Goal: Task Accomplishment & Management: Manage account settings

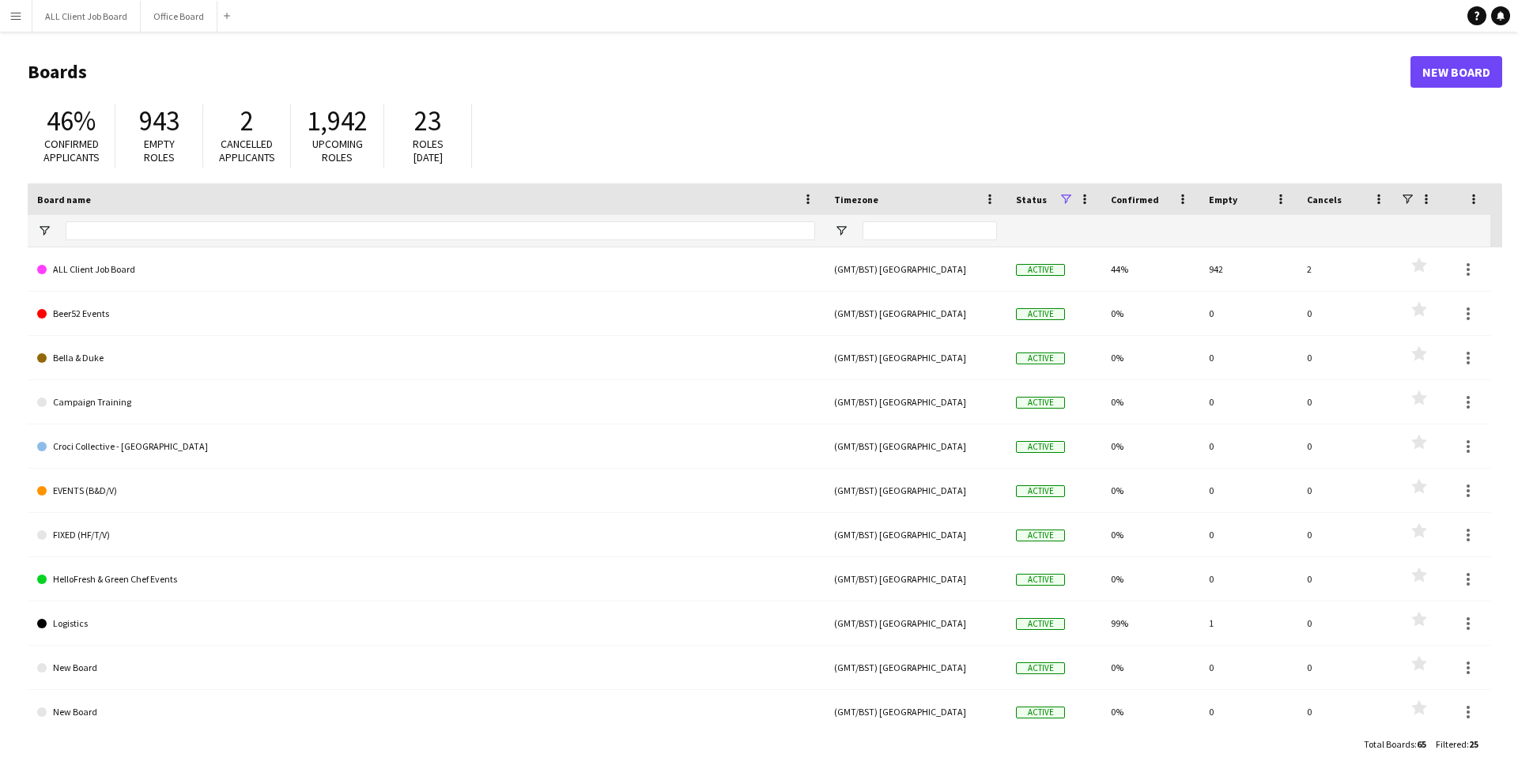
click at [15, 13] on app-icon "Menu" at bounding box center [15, 15] width 13 height 13
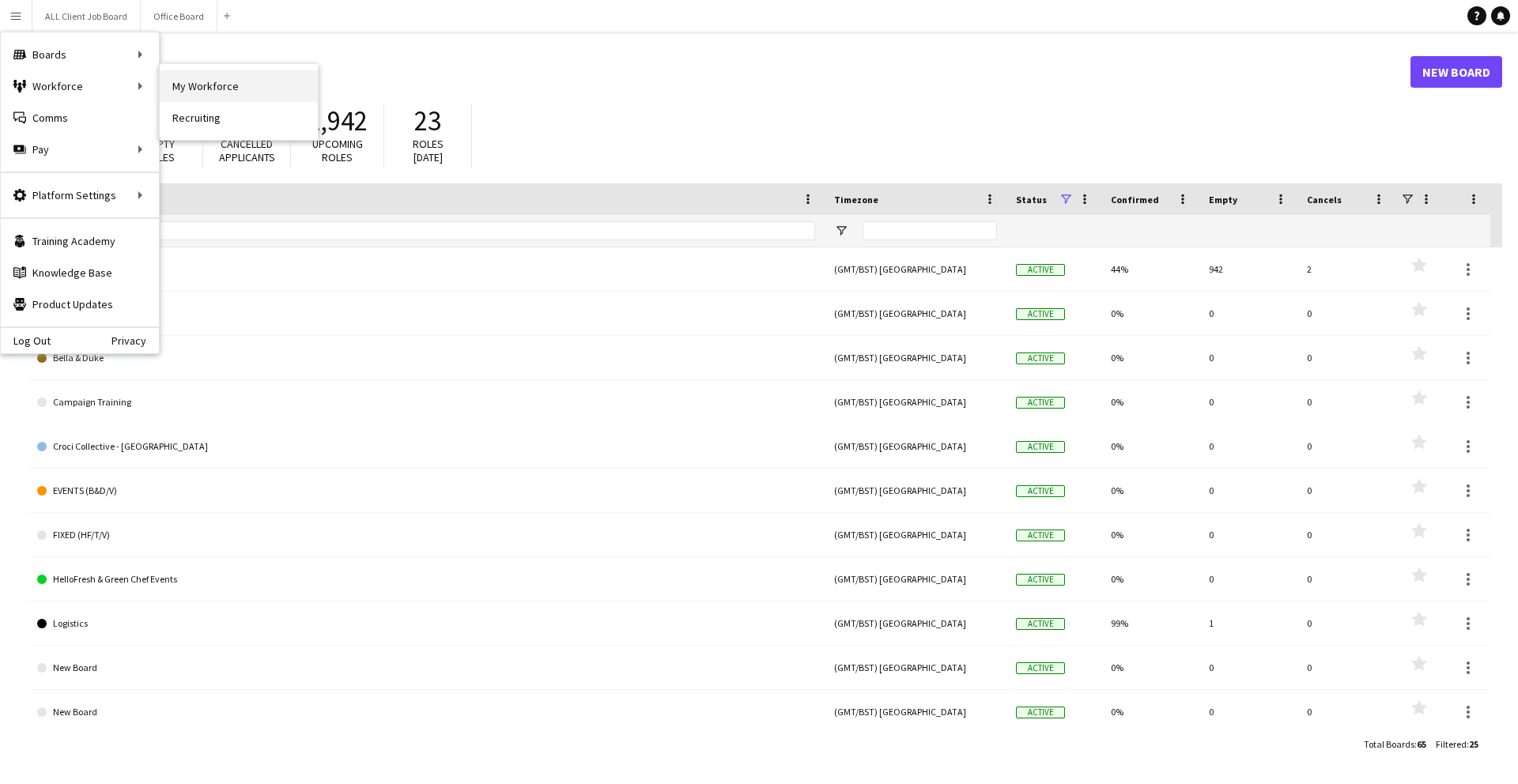
click at [209, 87] on link "My Workforce" at bounding box center [238, 86] width 158 height 32
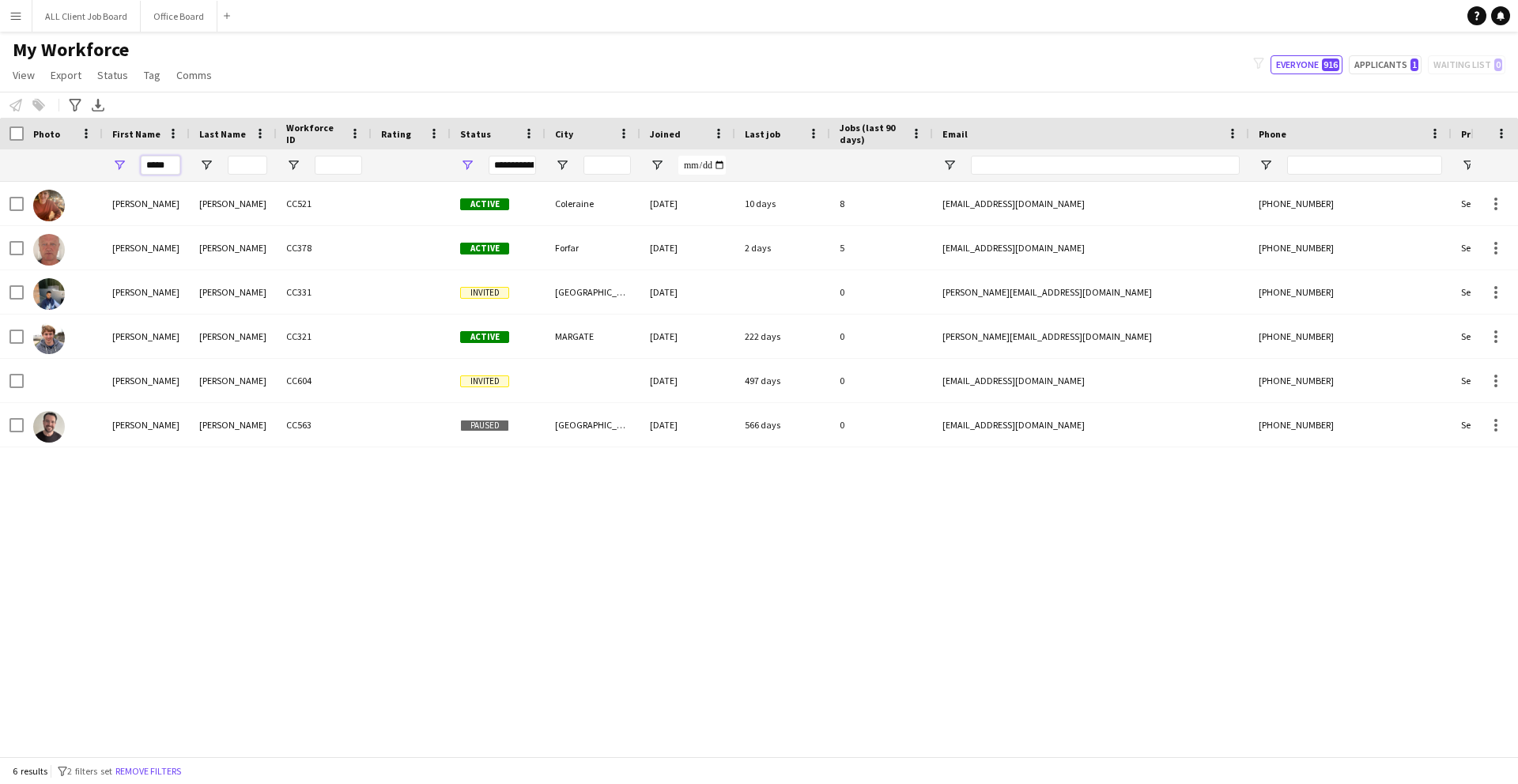
click at [170, 170] on input "*****" at bounding box center [161, 165] width 40 height 19
type input "*"
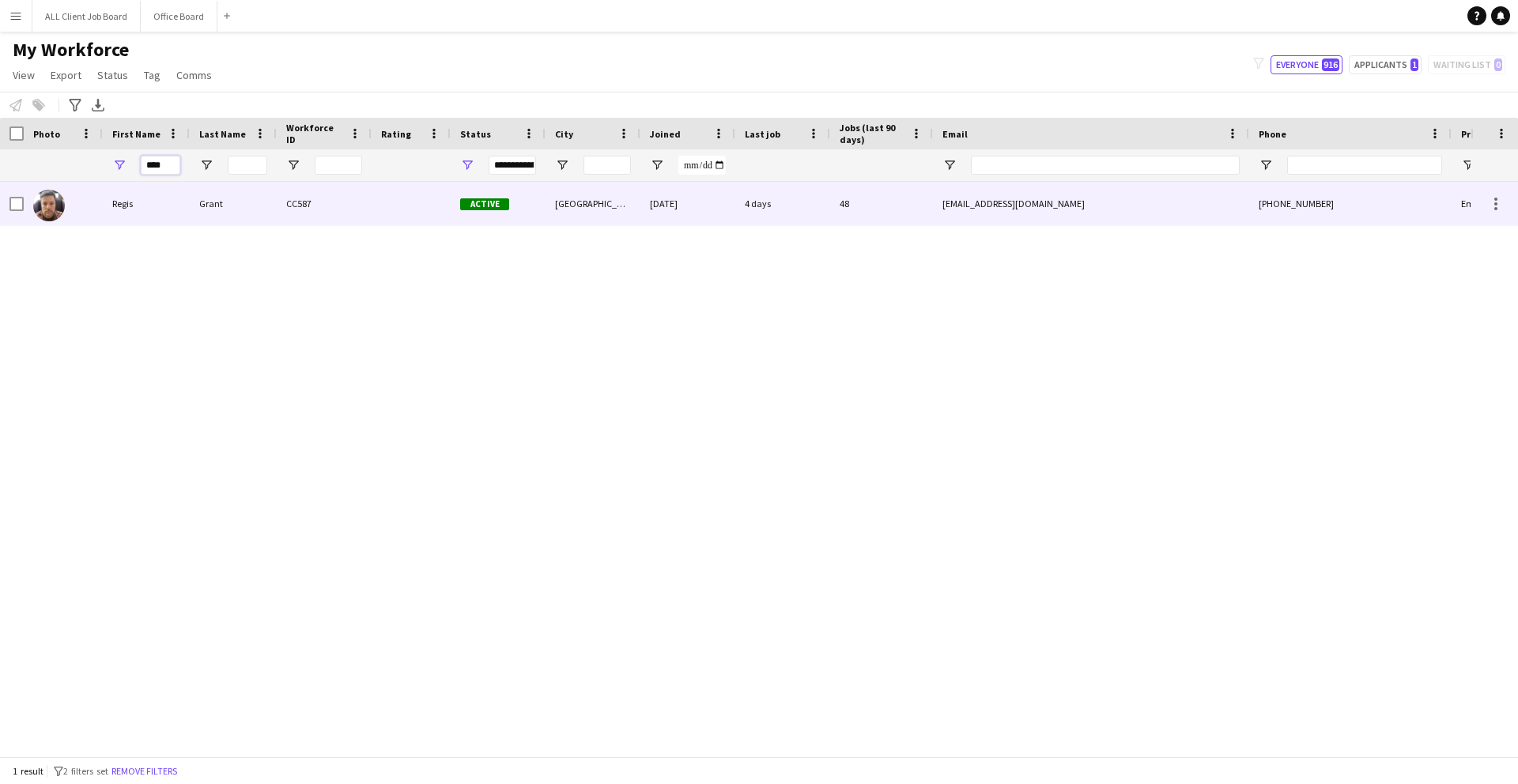
type input "****"
click at [115, 219] on div "Regis" at bounding box center [146, 204] width 87 height 44
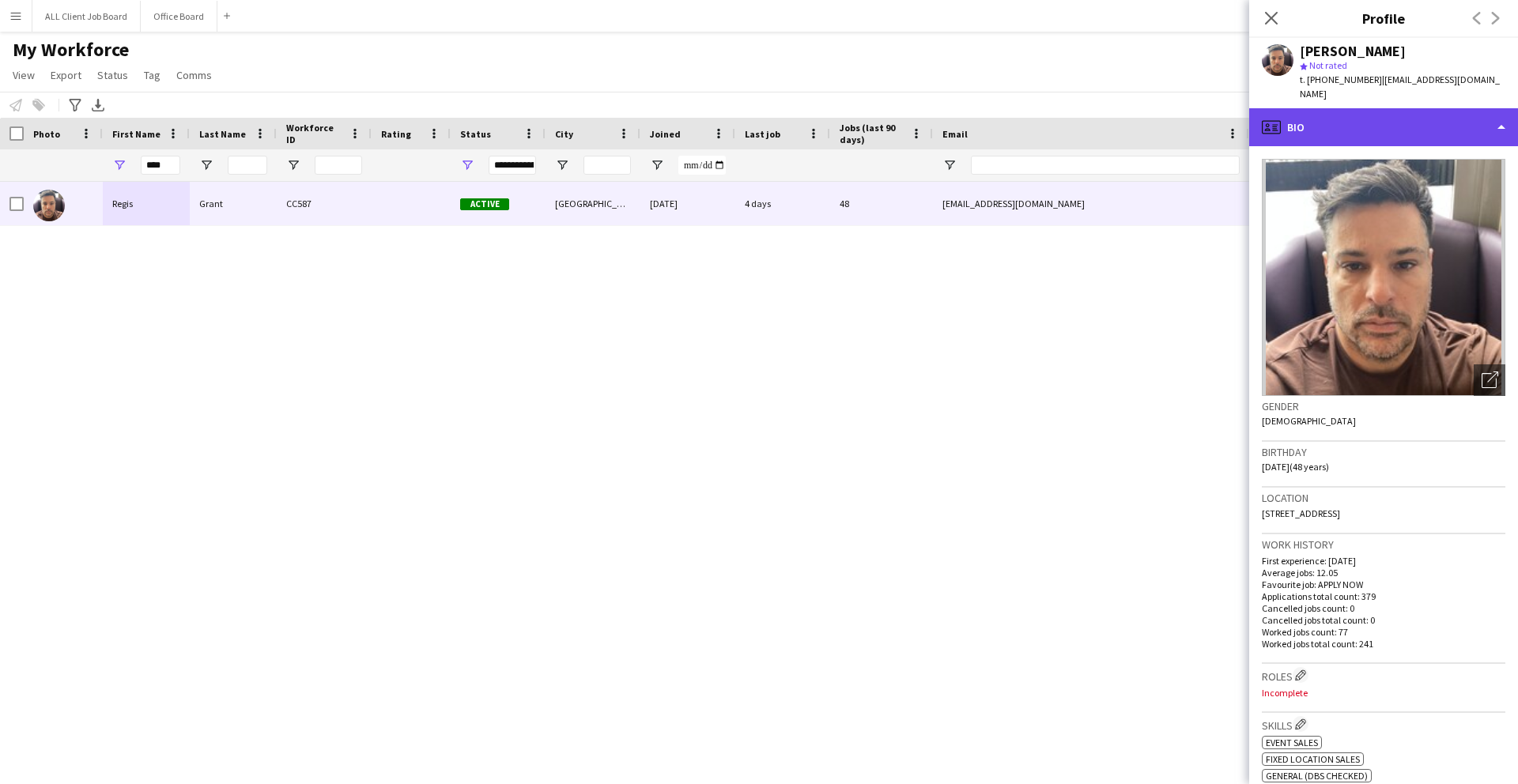
click at [1355, 127] on div "profile Bio" at bounding box center [1384, 127] width 269 height 38
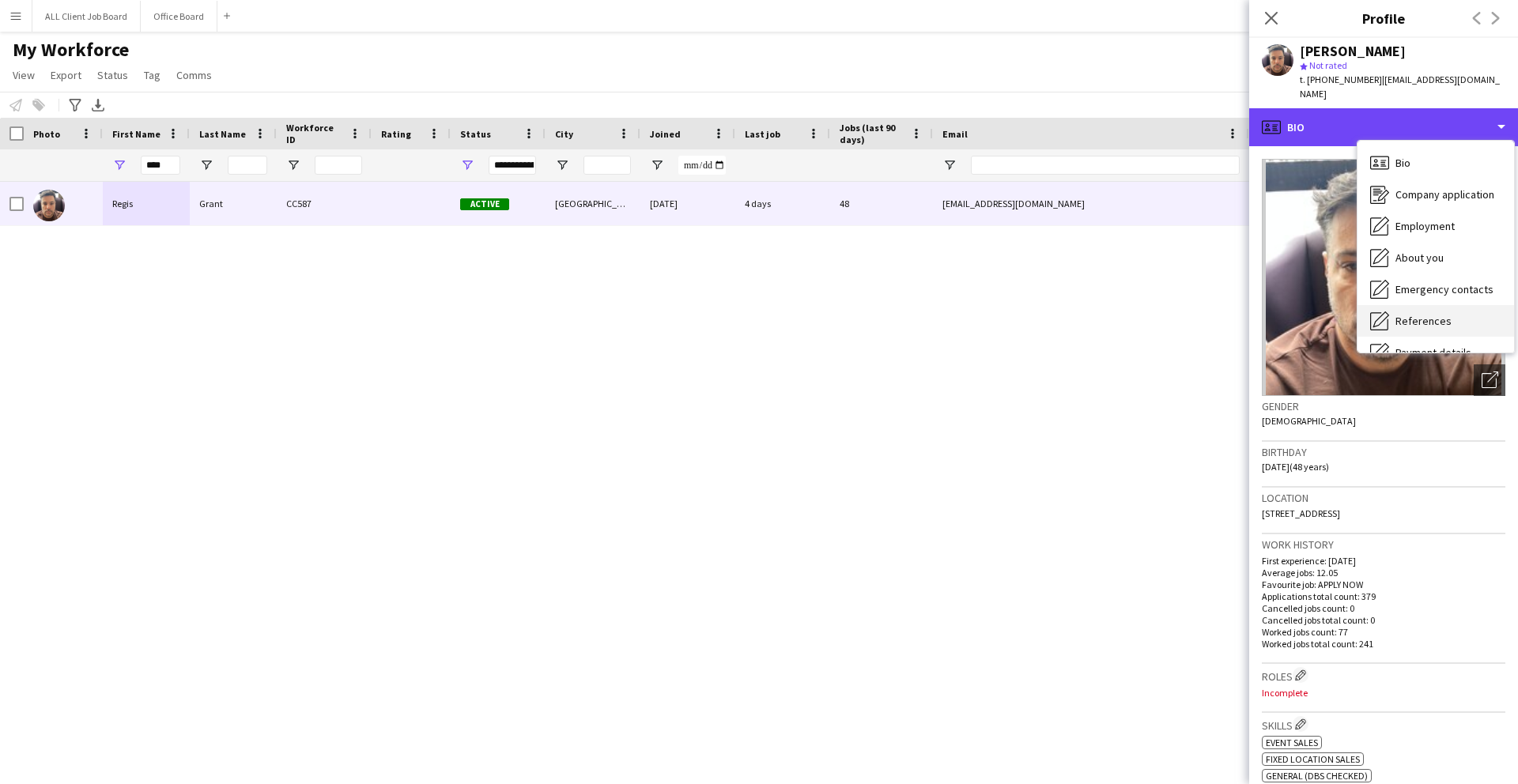
scroll to position [180, 0]
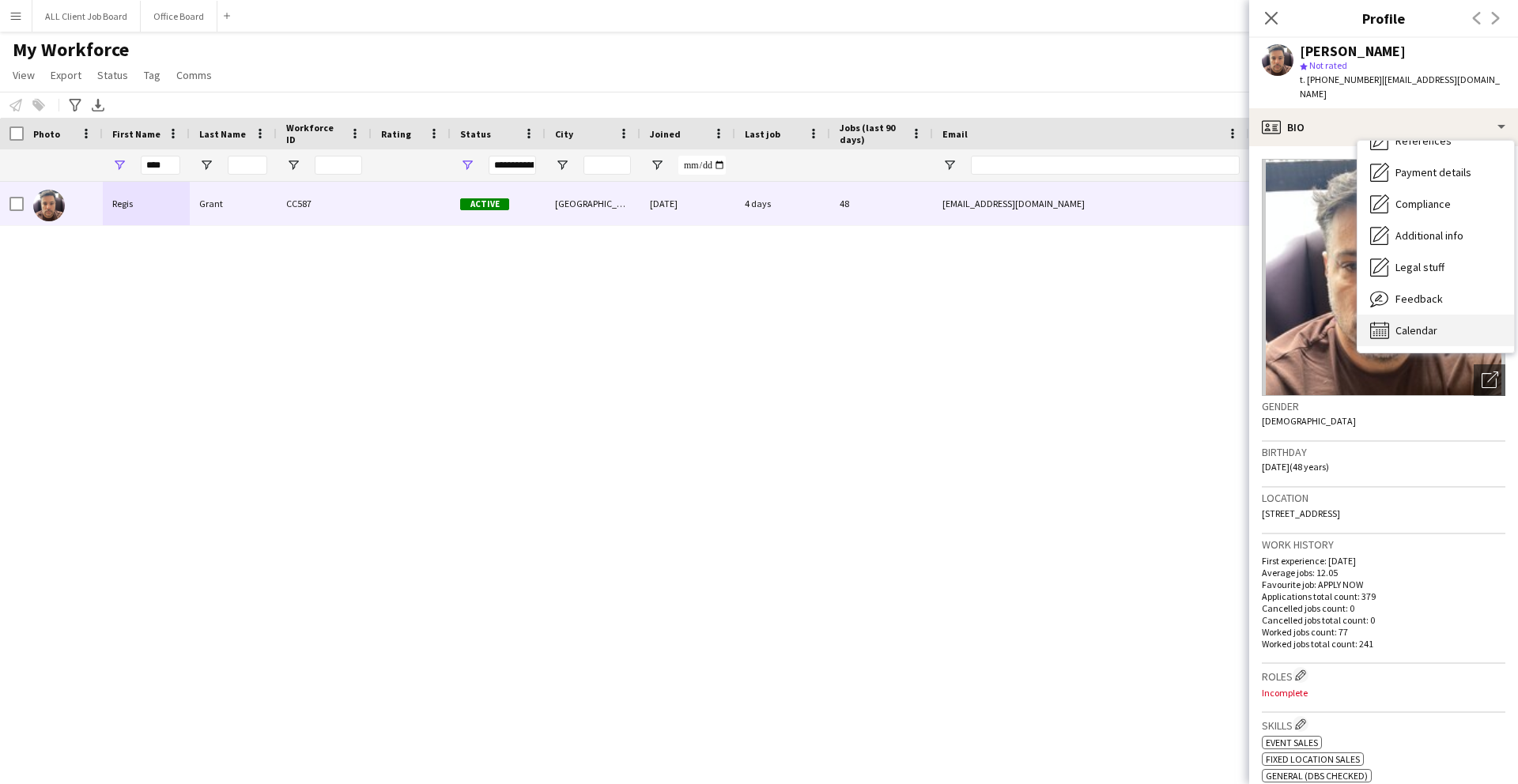
click at [1422, 324] on span "Calendar" at bounding box center [1416, 331] width 42 height 15
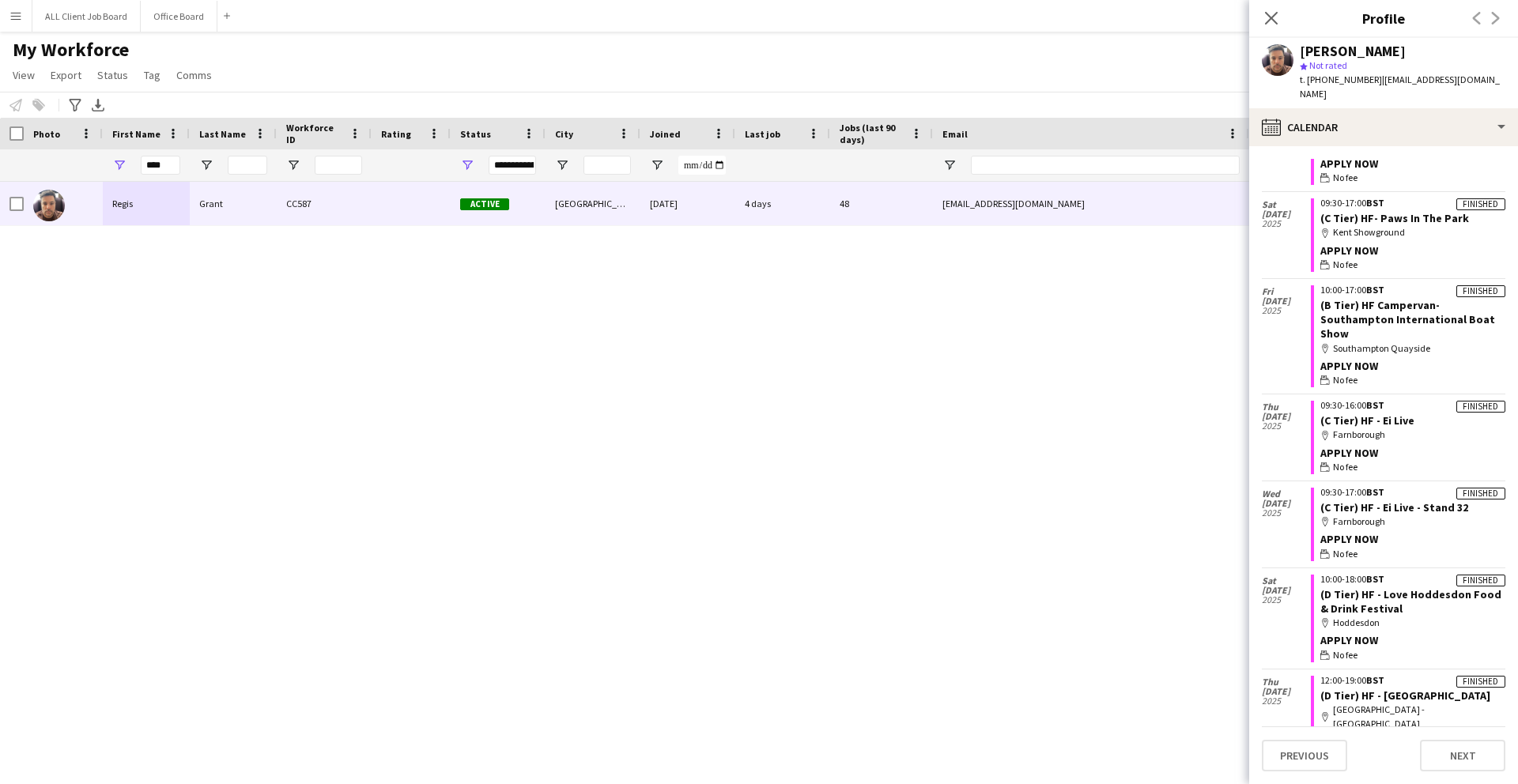
scroll to position [3978, 0]
click at [1352, 544] on span "No fee" at bounding box center [1345, 551] width 24 height 15
click at [1352, 511] on div "map-marker Farnborough" at bounding box center [1413, 518] width 185 height 15
click at [1336, 498] on link "(C Tier) HF - Ei Live - Stand 32" at bounding box center [1394, 505] width 148 height 15
click at [1359, 528] on div "APPLY NOW" at bounding box center [1413, 536] width 185 height 15
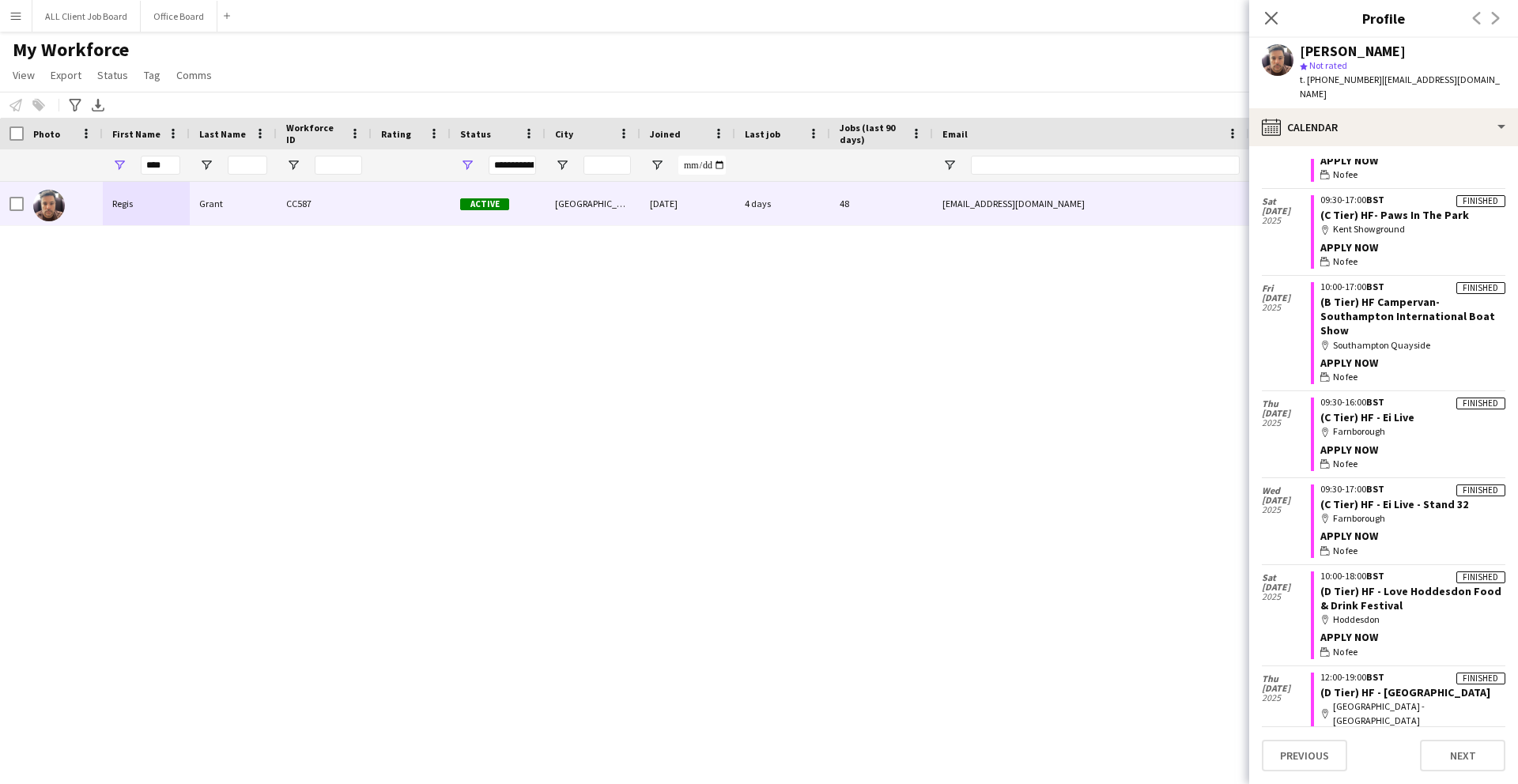
click at [1289, 505] on span "2025" at bounding box center [1287, 509] width 49 height 9
click at [1374, 498] on link "(C Tier) HF - Ei Live - Stand 32" at bounding box center [1394, 505] width 148 height 15
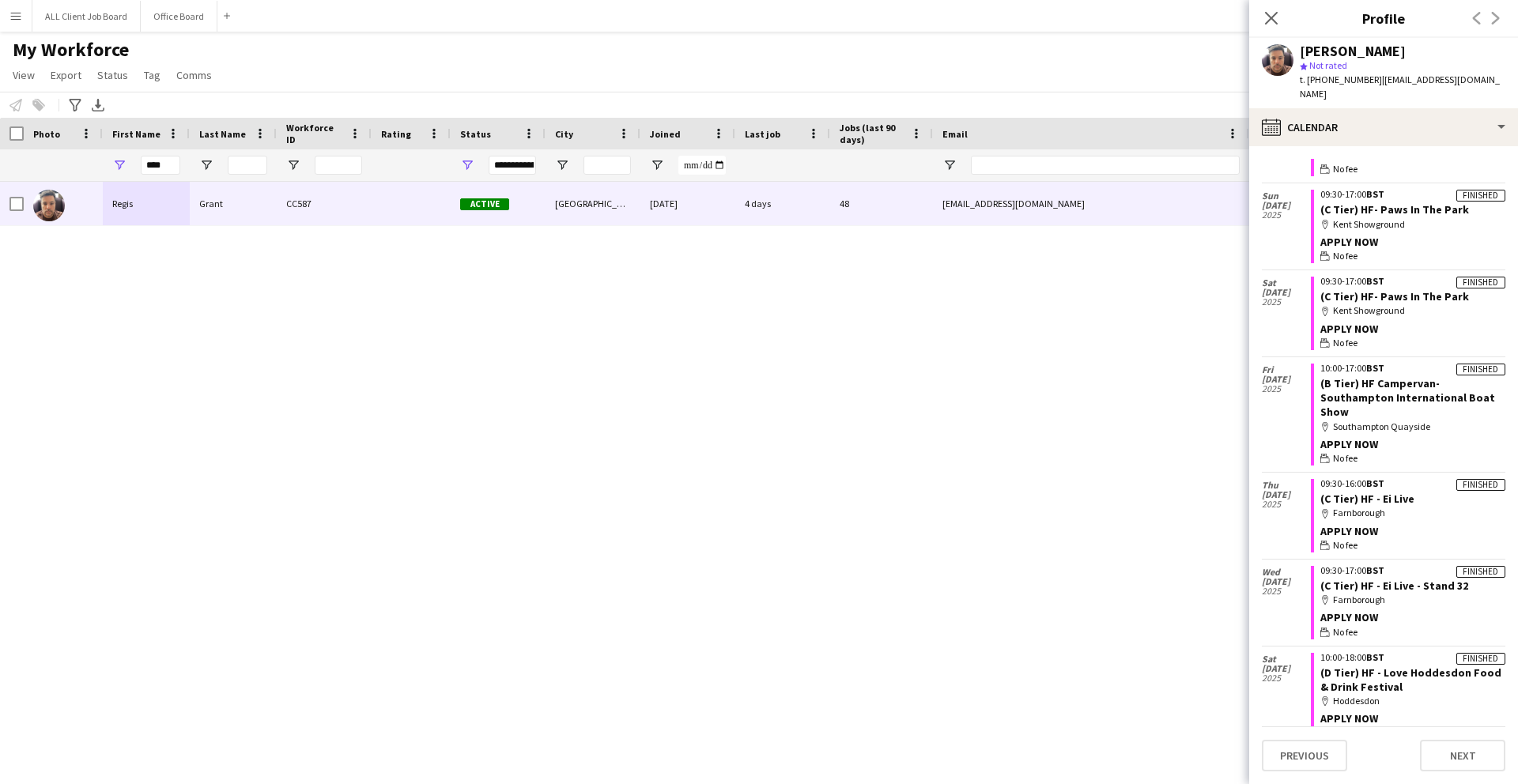
scroll to position [3894, 0]
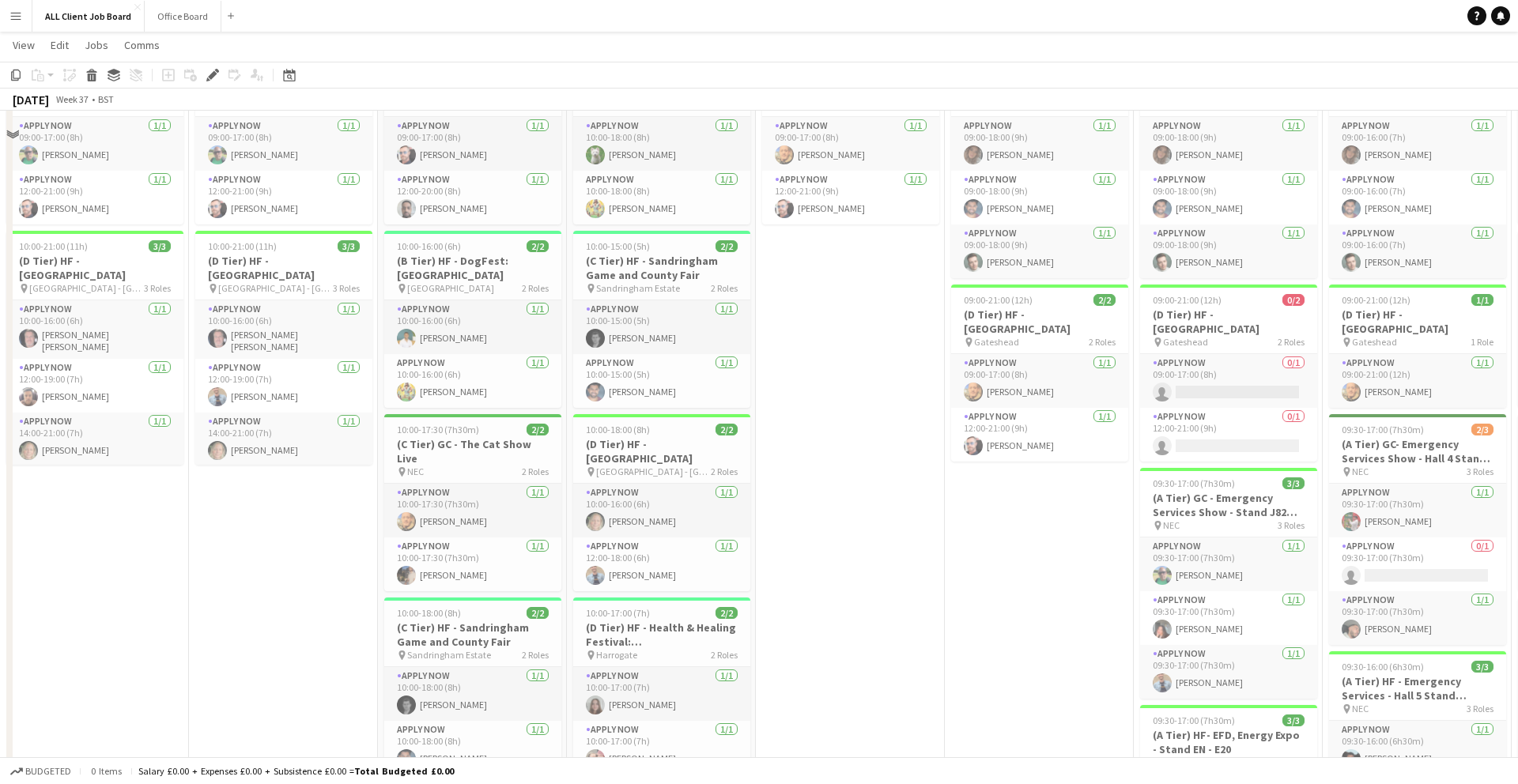
scroll to position [1949, 0]
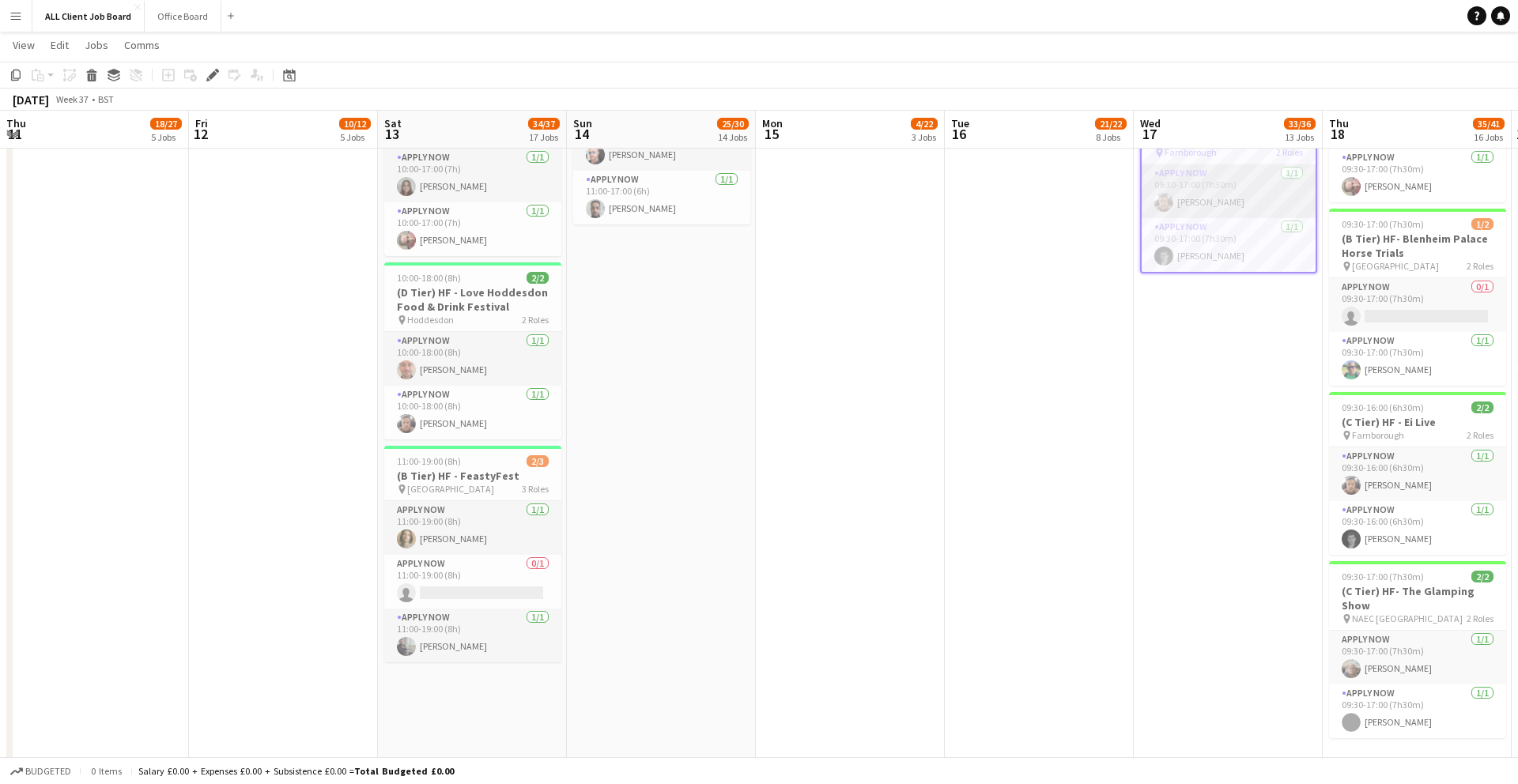
click at [1178, 203] on app-card-role "APPLY NOW [DATE] 09:30-17:00 (7h30m) [PERSON_NAME]" at bounding box center [1229, 190] width 174 height 53
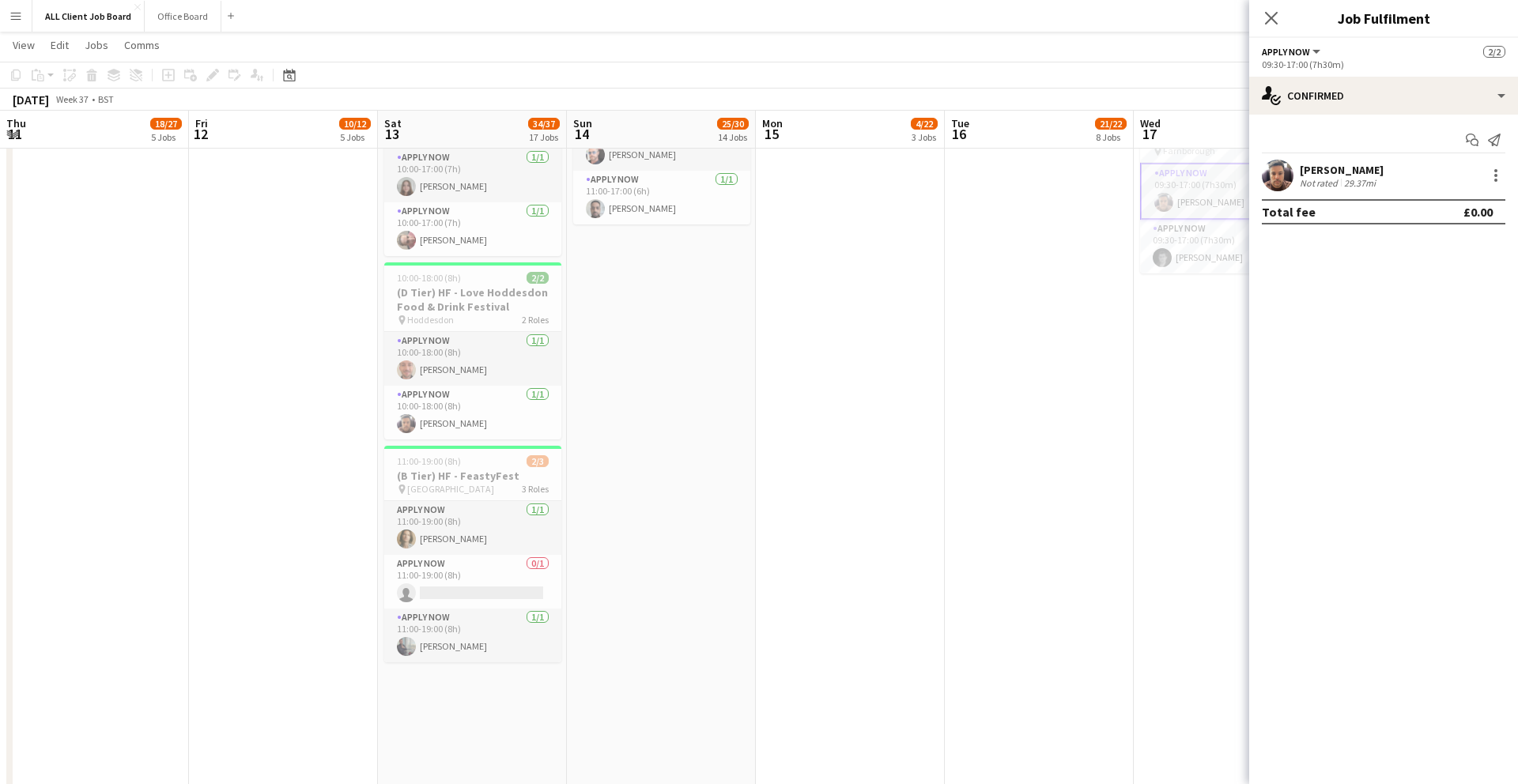
click at [1356, 180] on div "29.37mi" at bounding box center [1360, 182] width 38 height 12
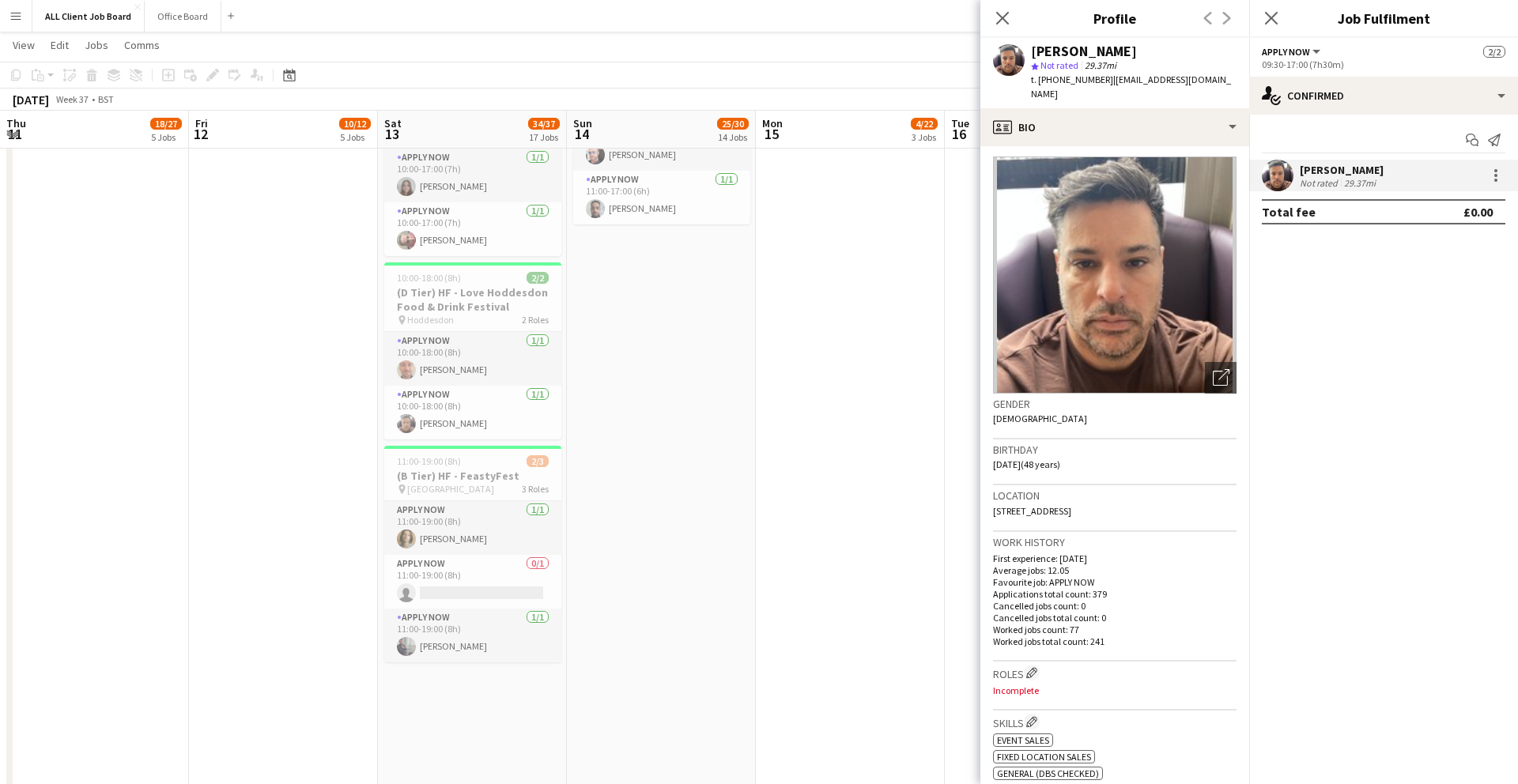
scroll to position [0, 0]
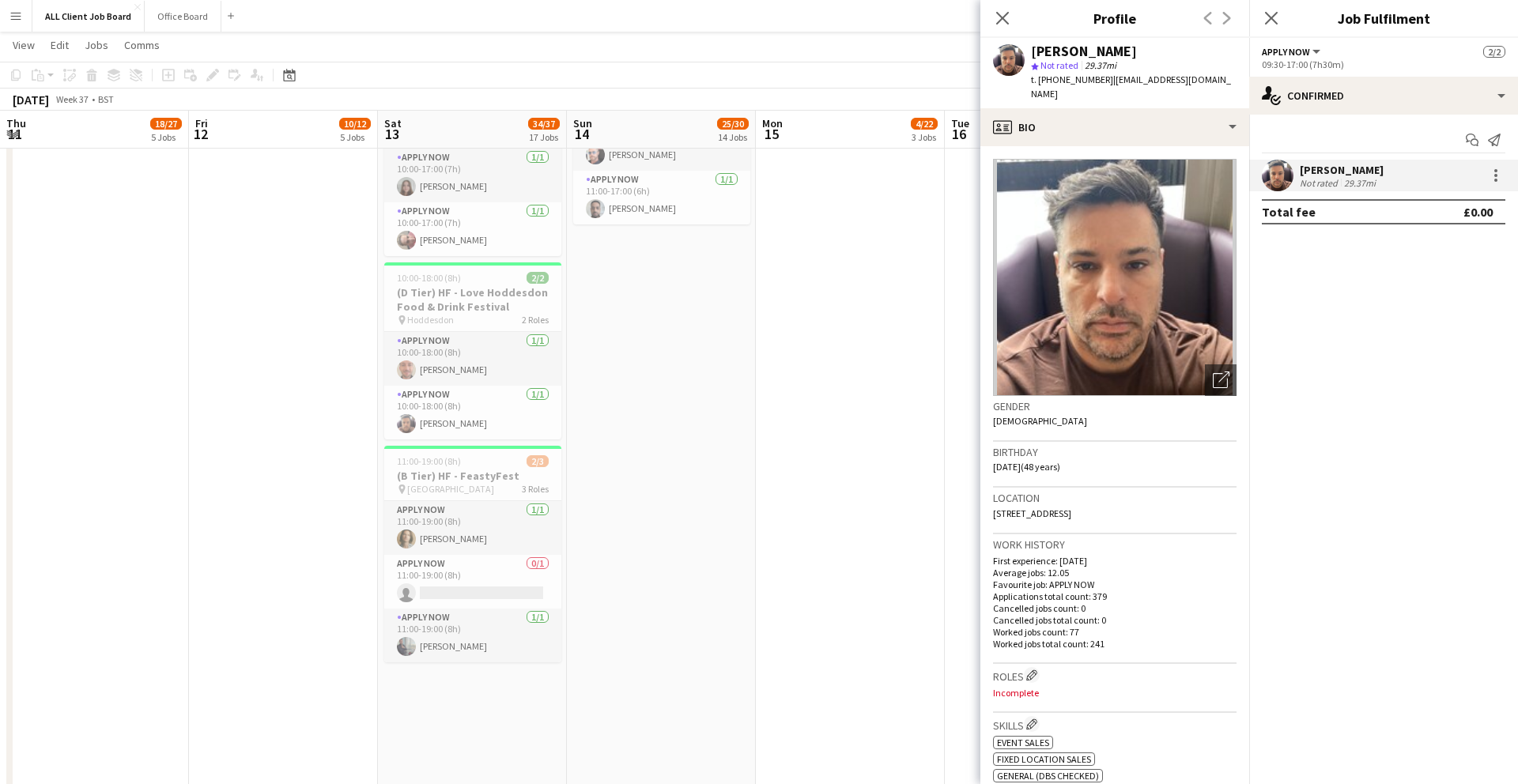
drag, startPoint x: 1122, startPoint y: 495, endPoint x: 991, endPoint y: 496, distance: 131.0
click at [991, 496] on app-crew-profile-bio "Open photos pop-in Gender [DEMOGRAPHIC_DATA] Birthday [DEMOGRAPHIC_DATA] (48 ye…" at bounding box center [1114, 465] width 269 height 638
copy span "[STREET_ADDRESS]"
click at [998, 15] on icon "Close pop-in" at bounding box center [1002, 17] width 15 height 15
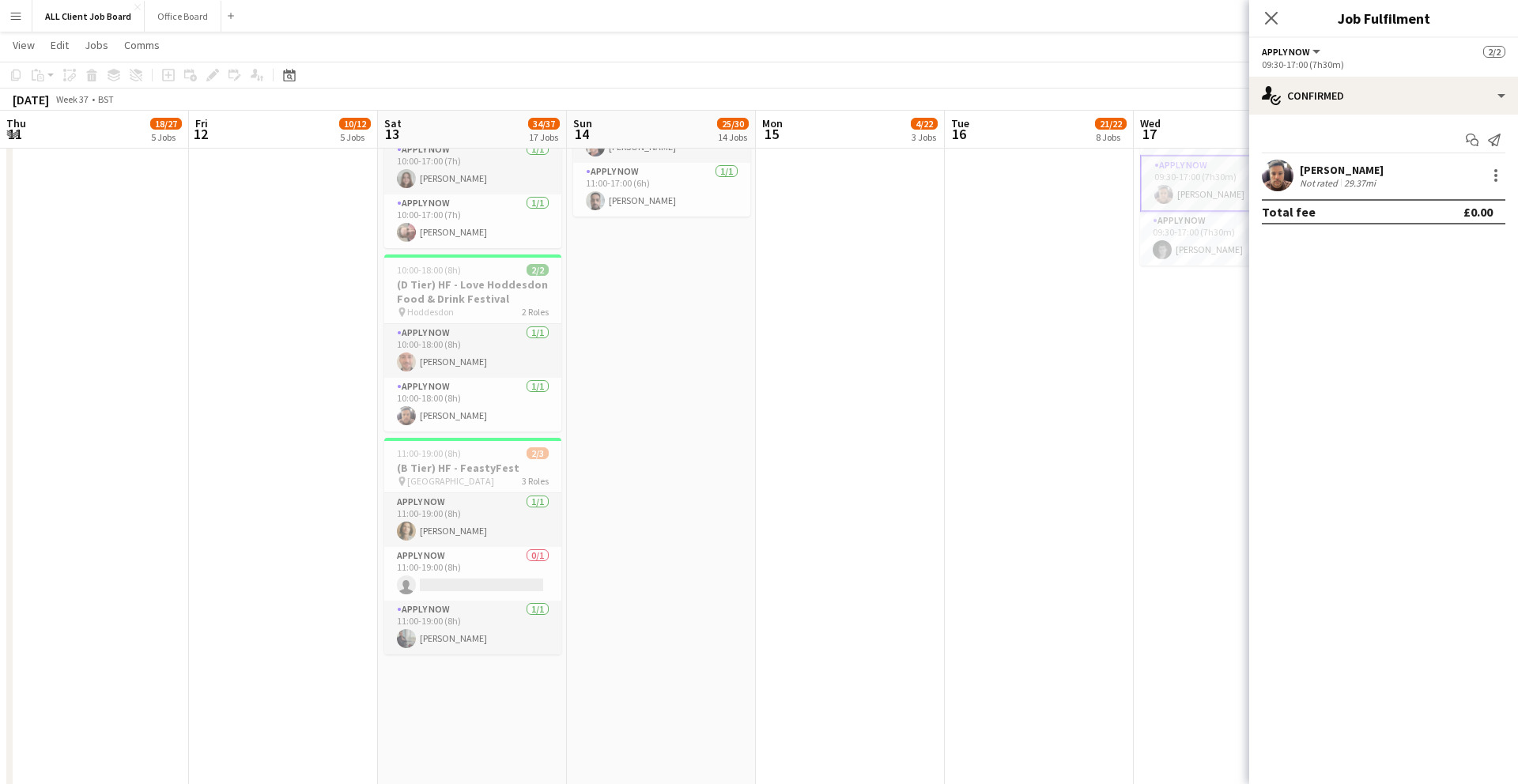
drag, startPoint x: 1274, startPoint y: 21, endPoint x: 1268, endPoint y: 44, distance: 23.8
click at [1273, 21] on icon at bounding box center [1271, 18] width 13 height 13
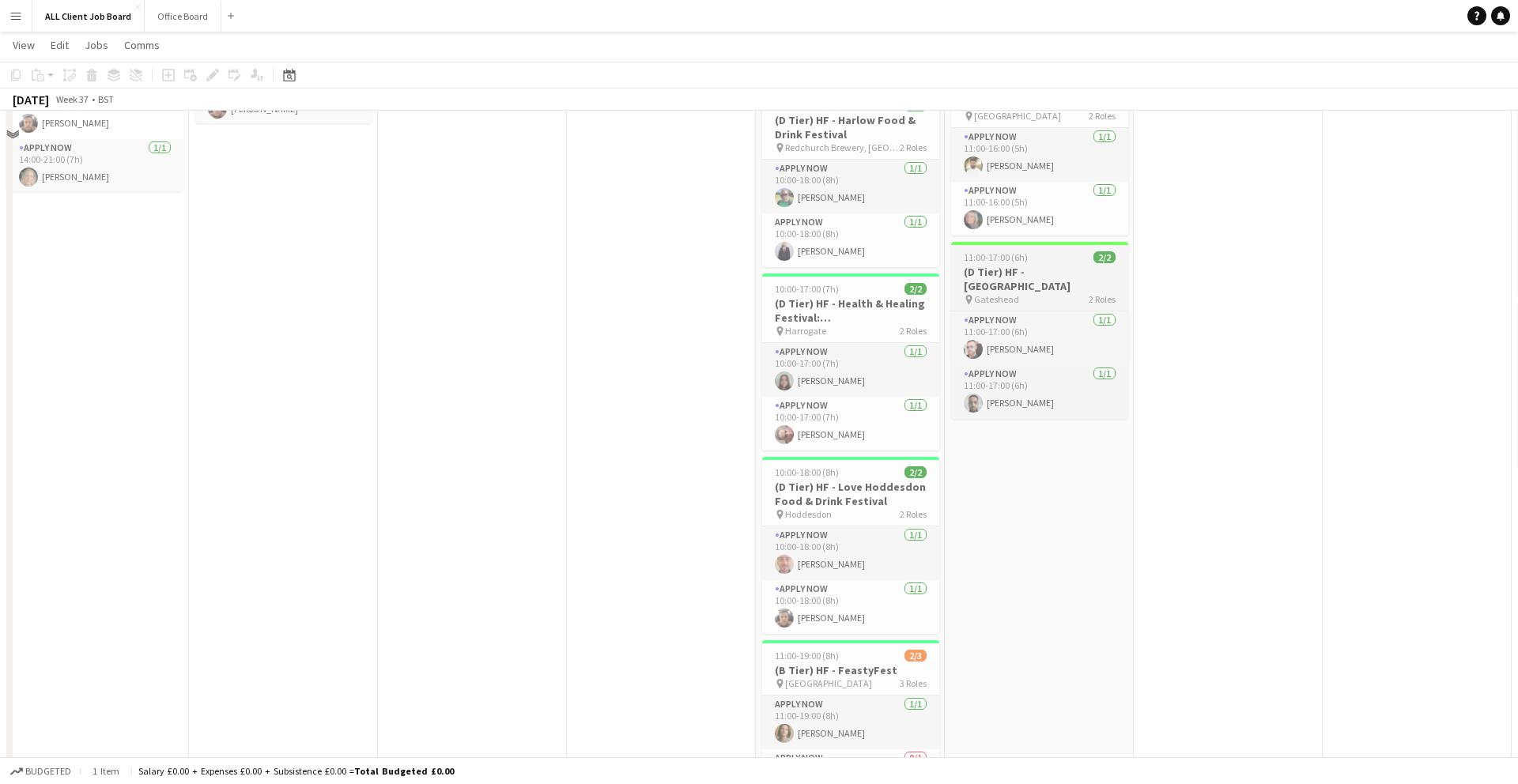
scroll to position [0, 378]
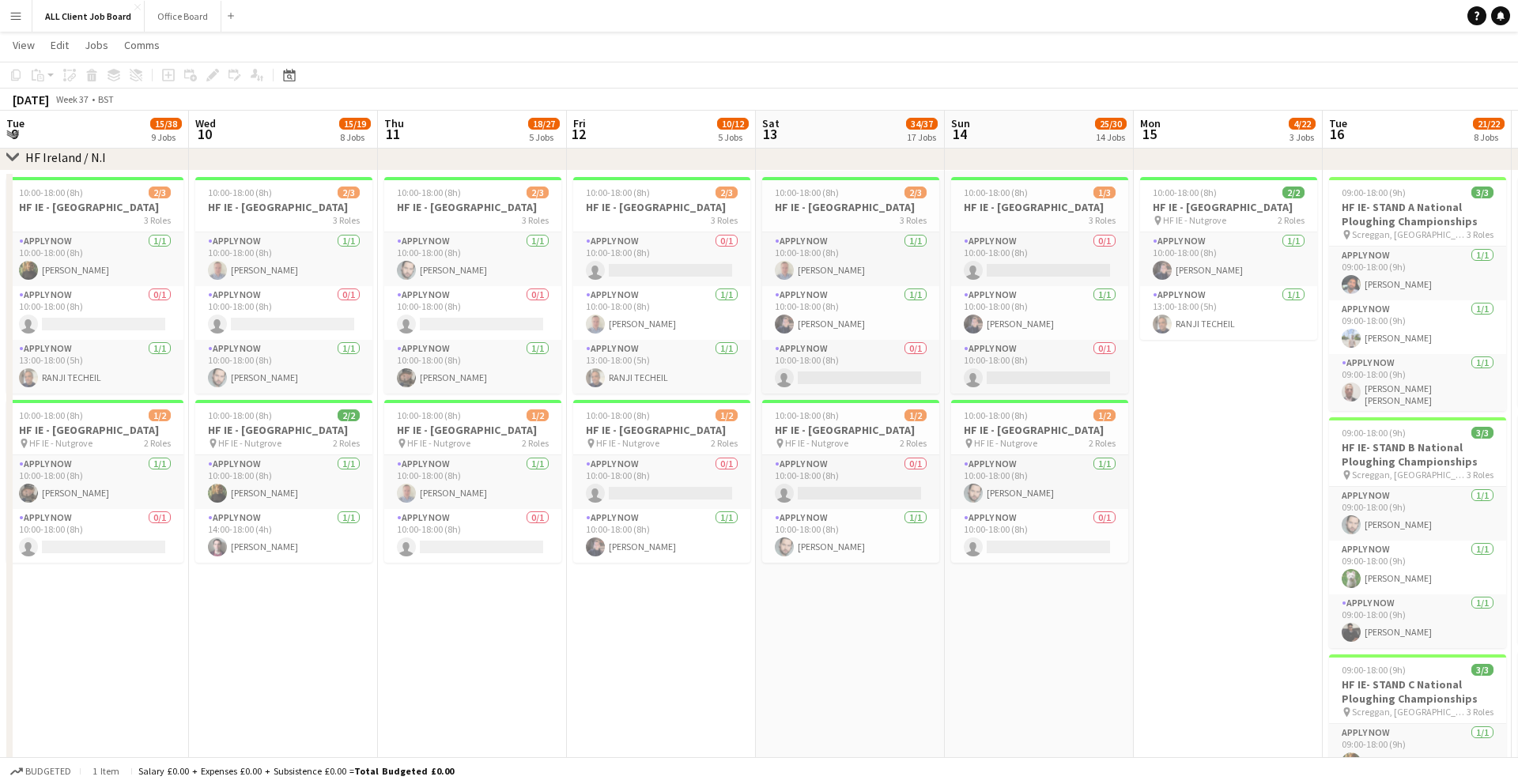
click at [5, 22] on button "Menu" at bounding box center [15, 15] width 32 height 32
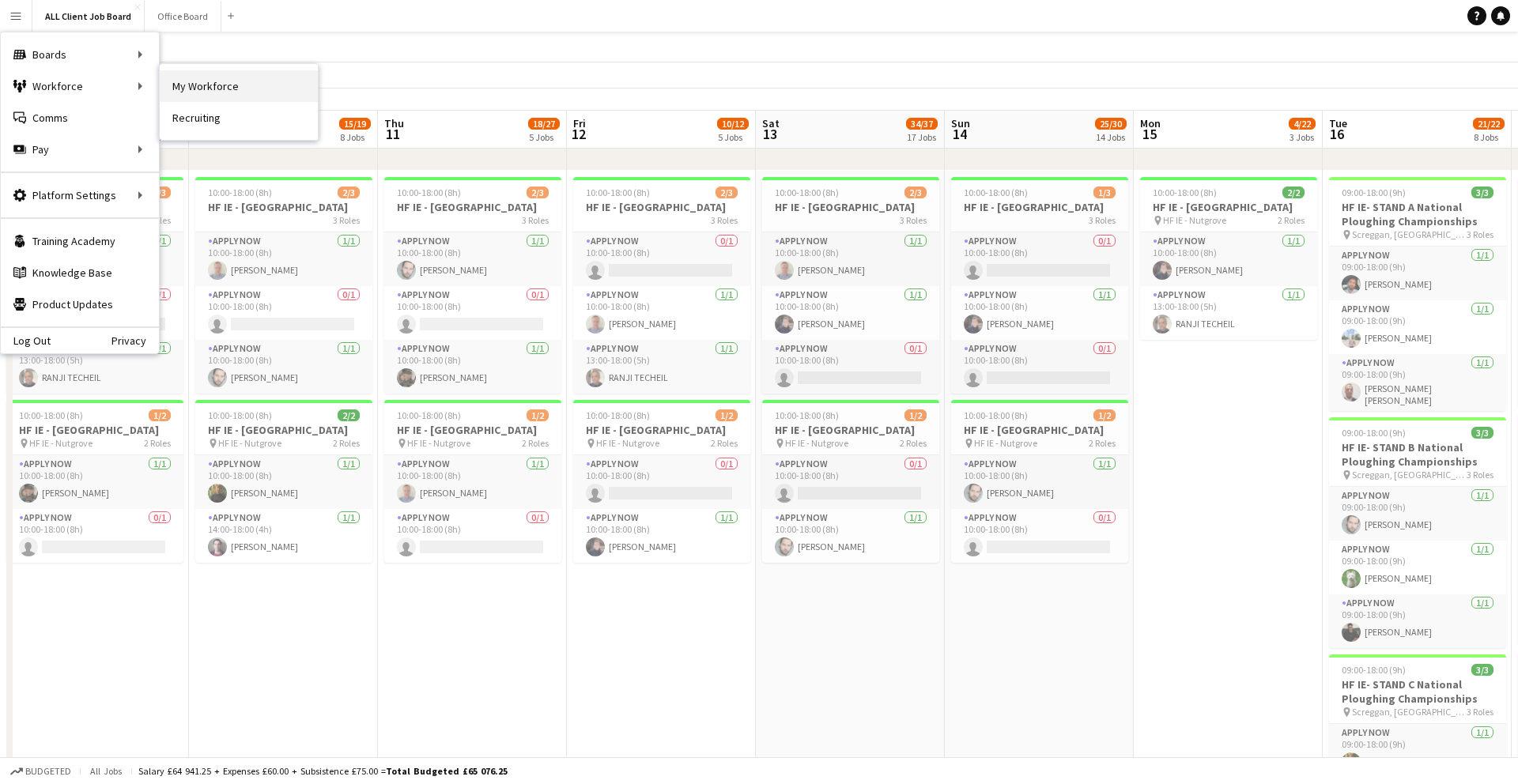
click at [192, 84] on link "My Workforce" at bounding box center [238, 86] width 158 height 32
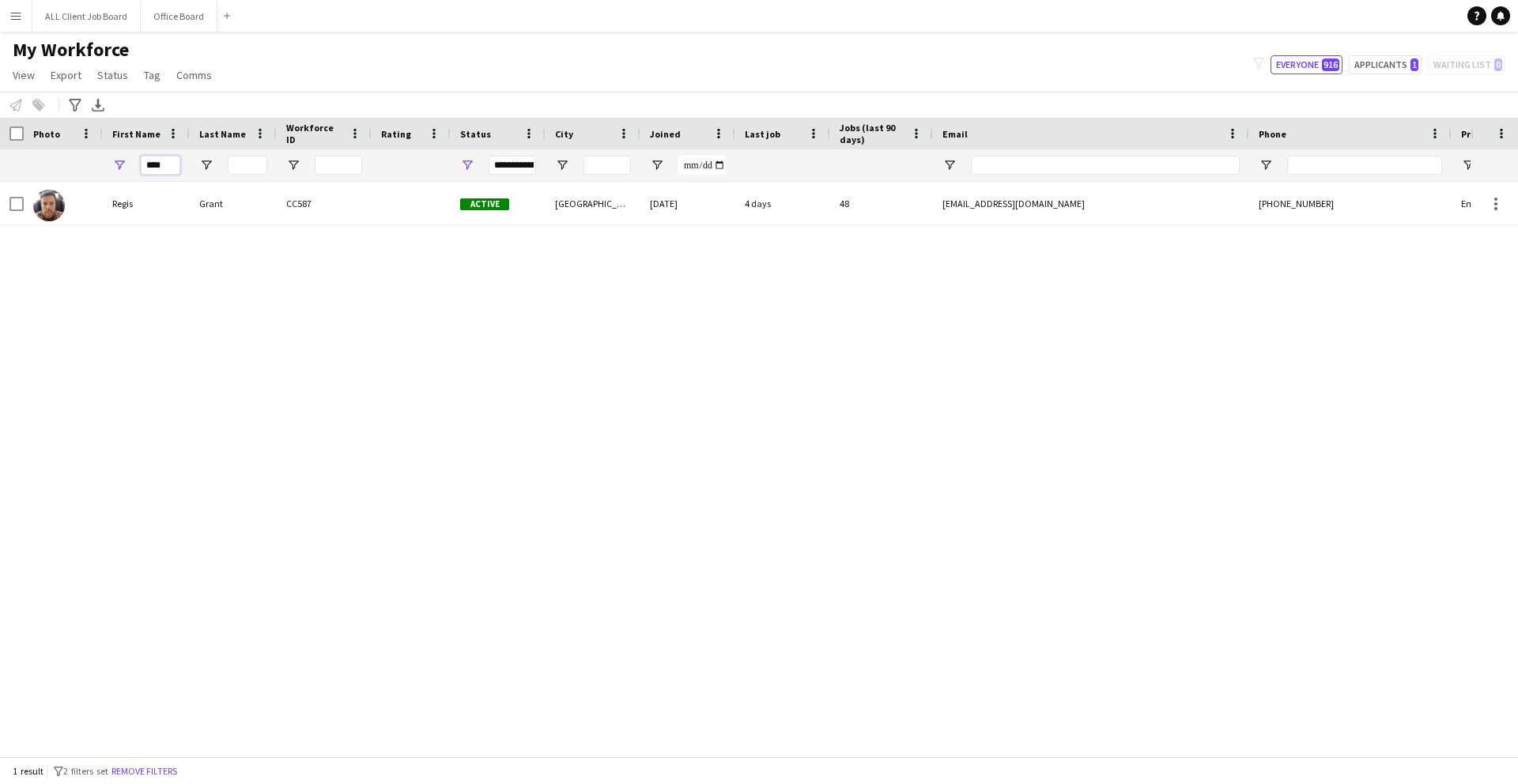
click at [166, 160] on input "****" at bounding box center [161, 165] width 40 height 19
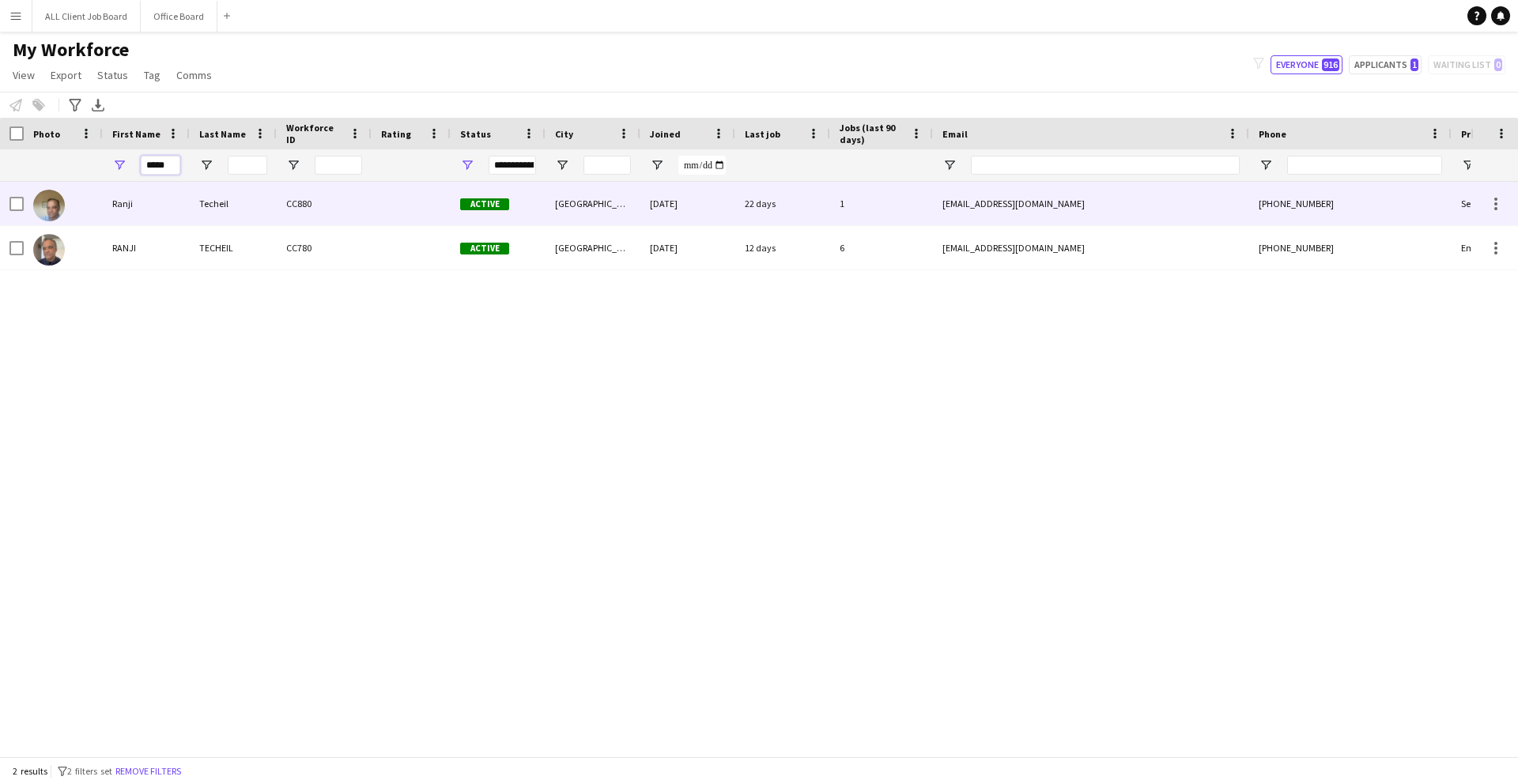
type input "*****"
click at [57, 212] on img at bounding box center [49, 205] width 32 height 32
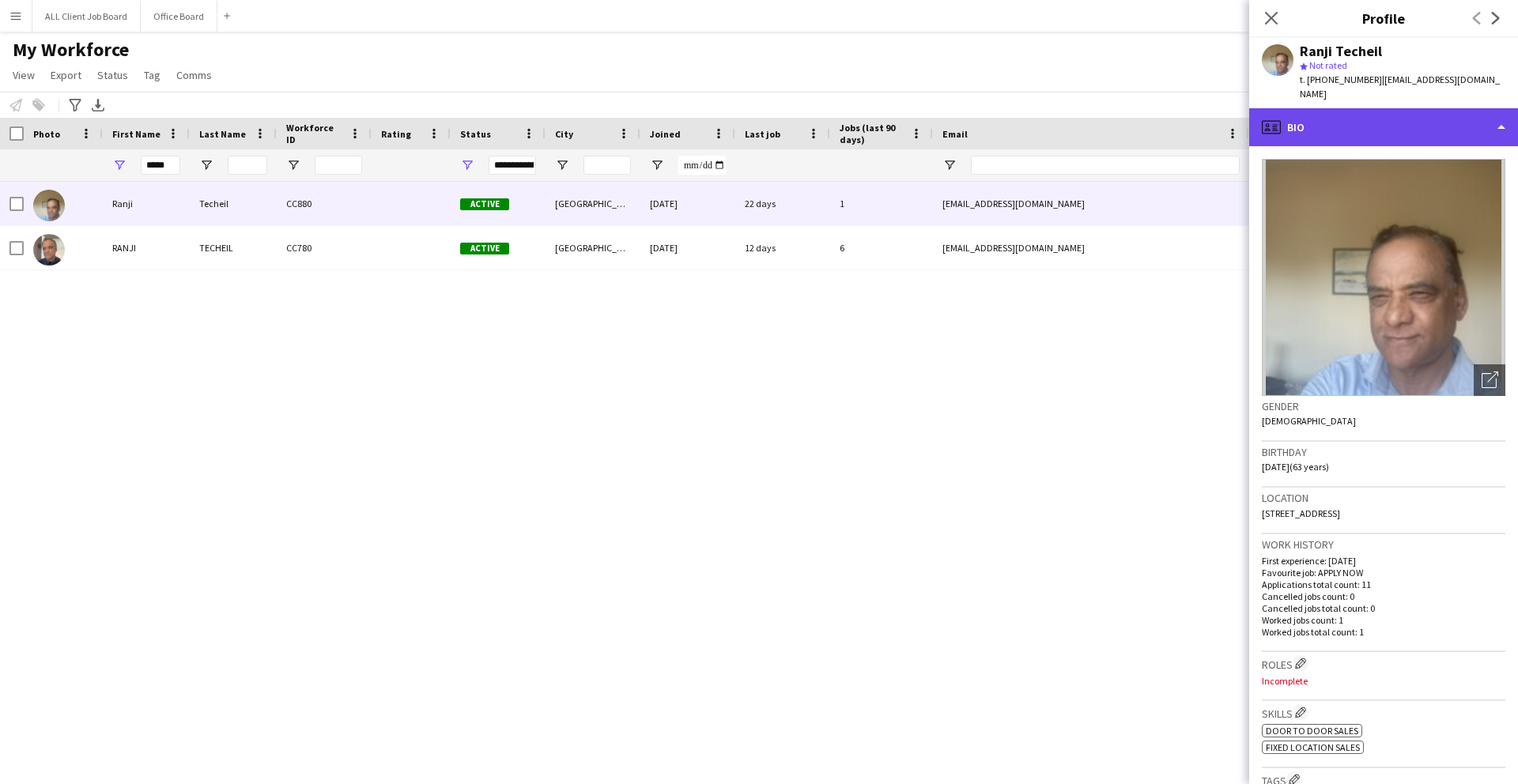
click at [1388, 120] on div "profile Bio" at bounding box center [1384, 127] width 269 height 38
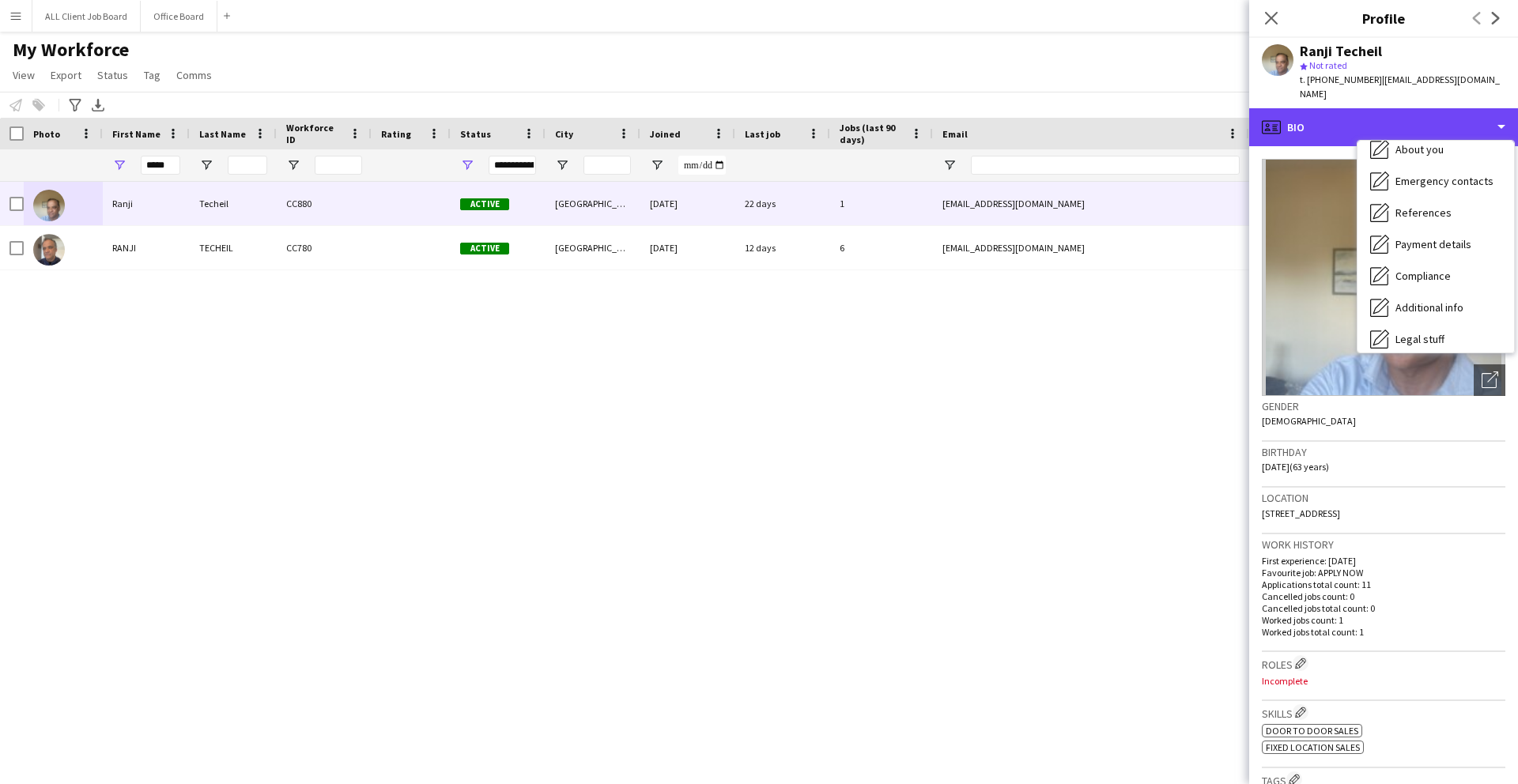
scroll to position [180, 0]
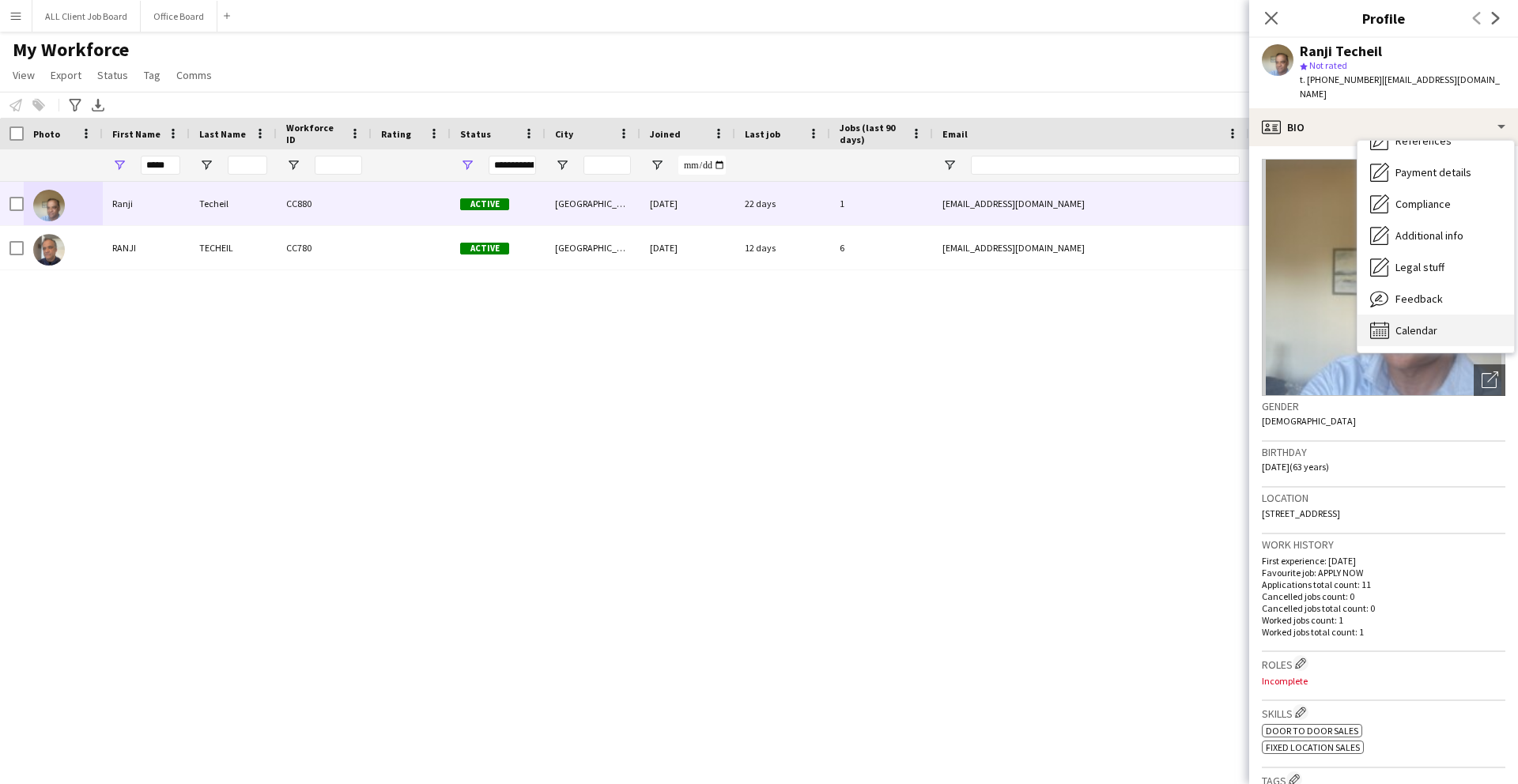
click at [1436, 324] on span "Calendar" at bounding box center [1416, 331] width 42 height 15
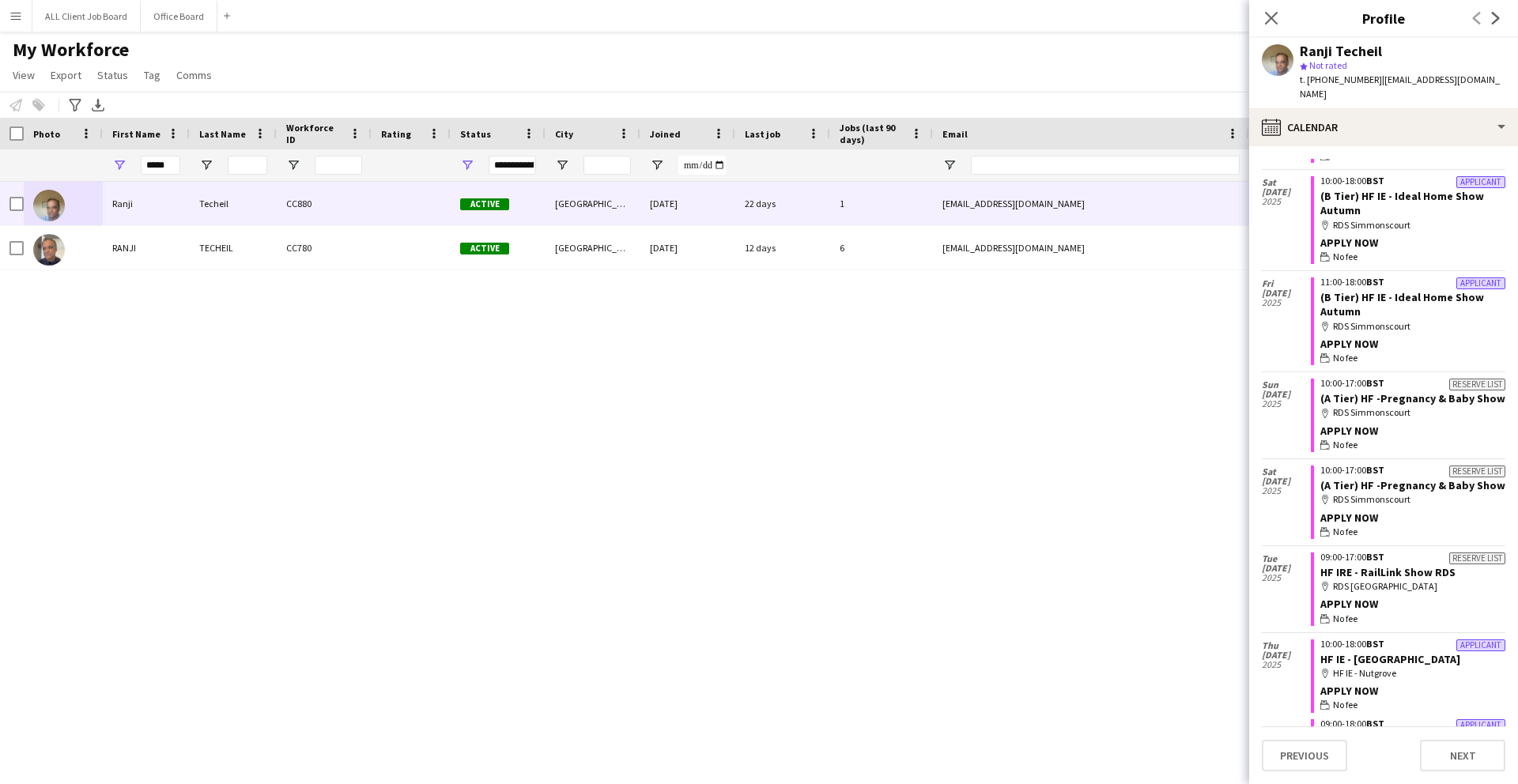
scroll to position [318, 0]
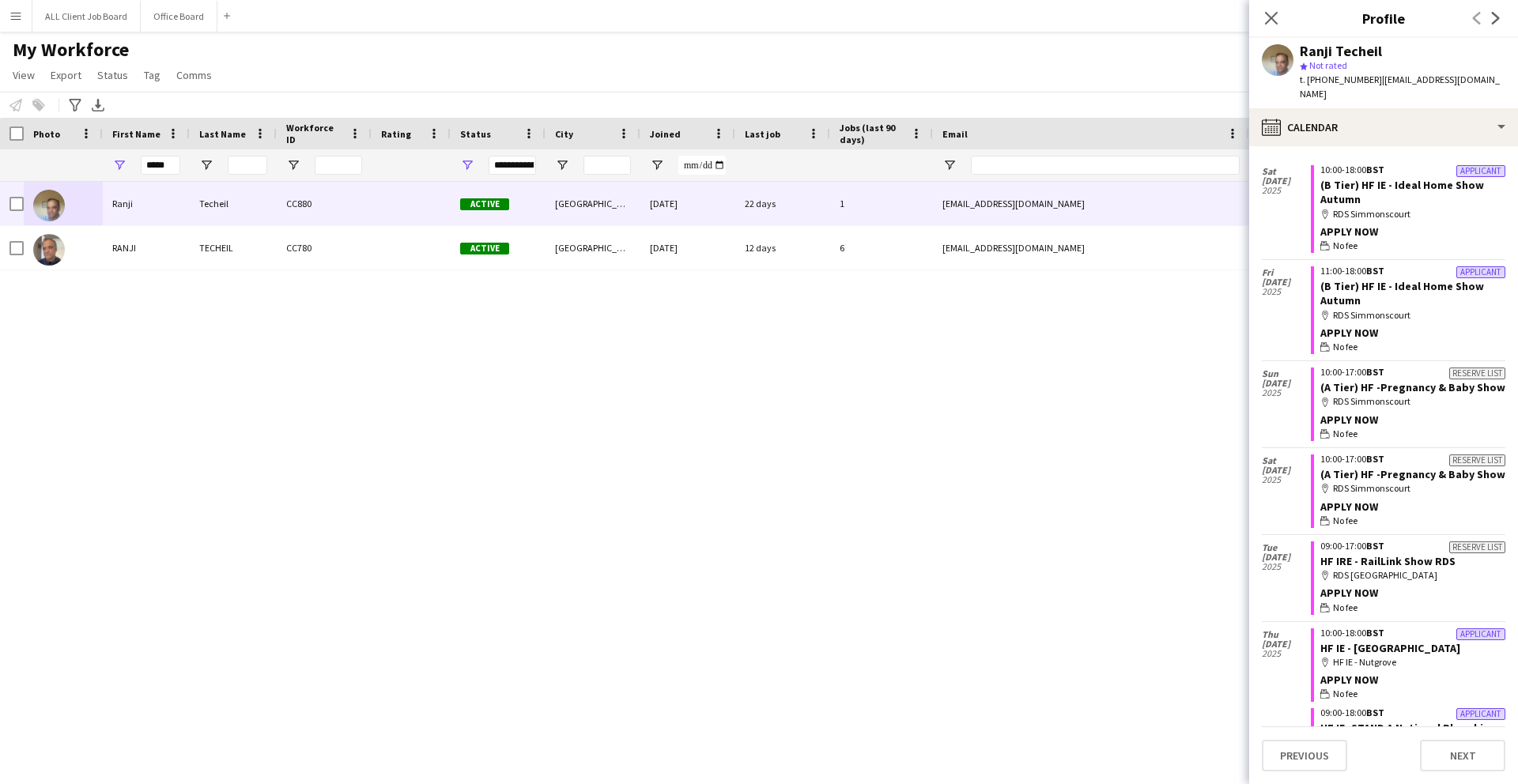
click at [1272, 40] on div "Ranji Techeil star Not rated t. [PHONE_NUMBER] | [EMAIL_ADDRESS][DOMAIN_NAME]" at bounding box center [1384, 73] width 269 height 71
click at [1270, 26] on app-icon "Close pop-in" at bounding box center [1271, 18] width 23 height 23
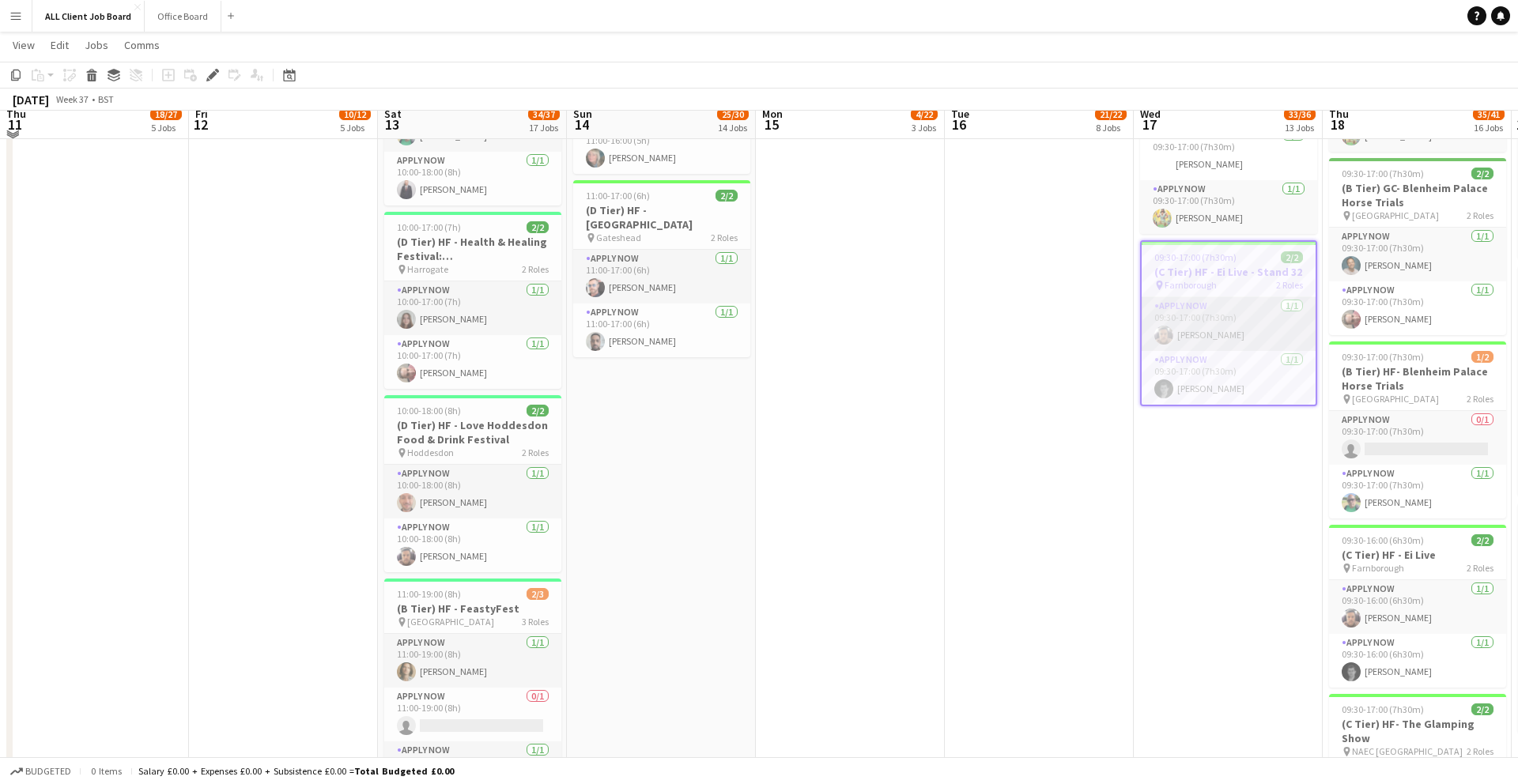
scroll to position [1793, 0]
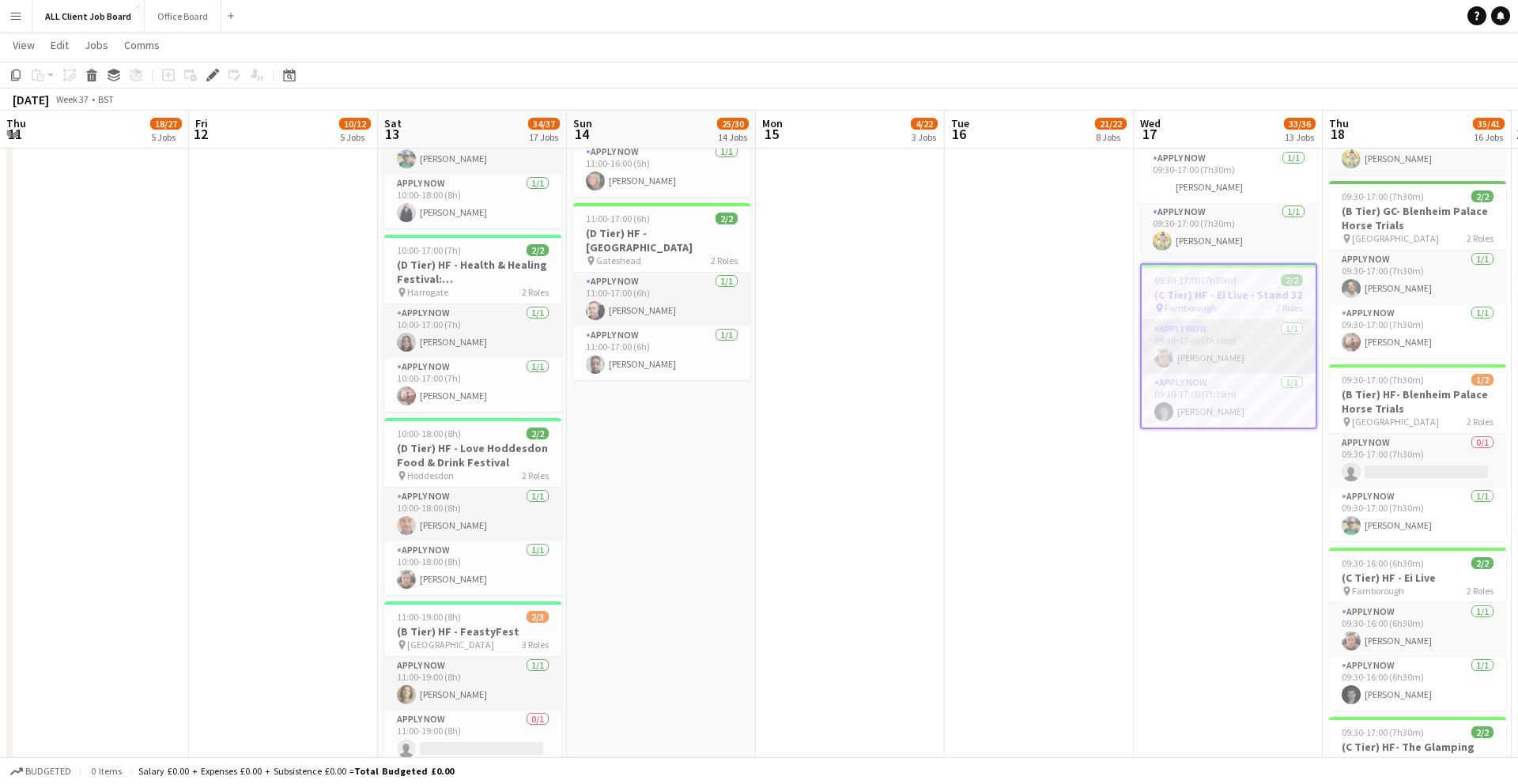
click at [1202, 357] on app-card-role "APPLY NOW [DATE] 09:30-17:00 (7h30m) [PERSON_NAME]" at bounding box center [1229, 346] width 174 height 53
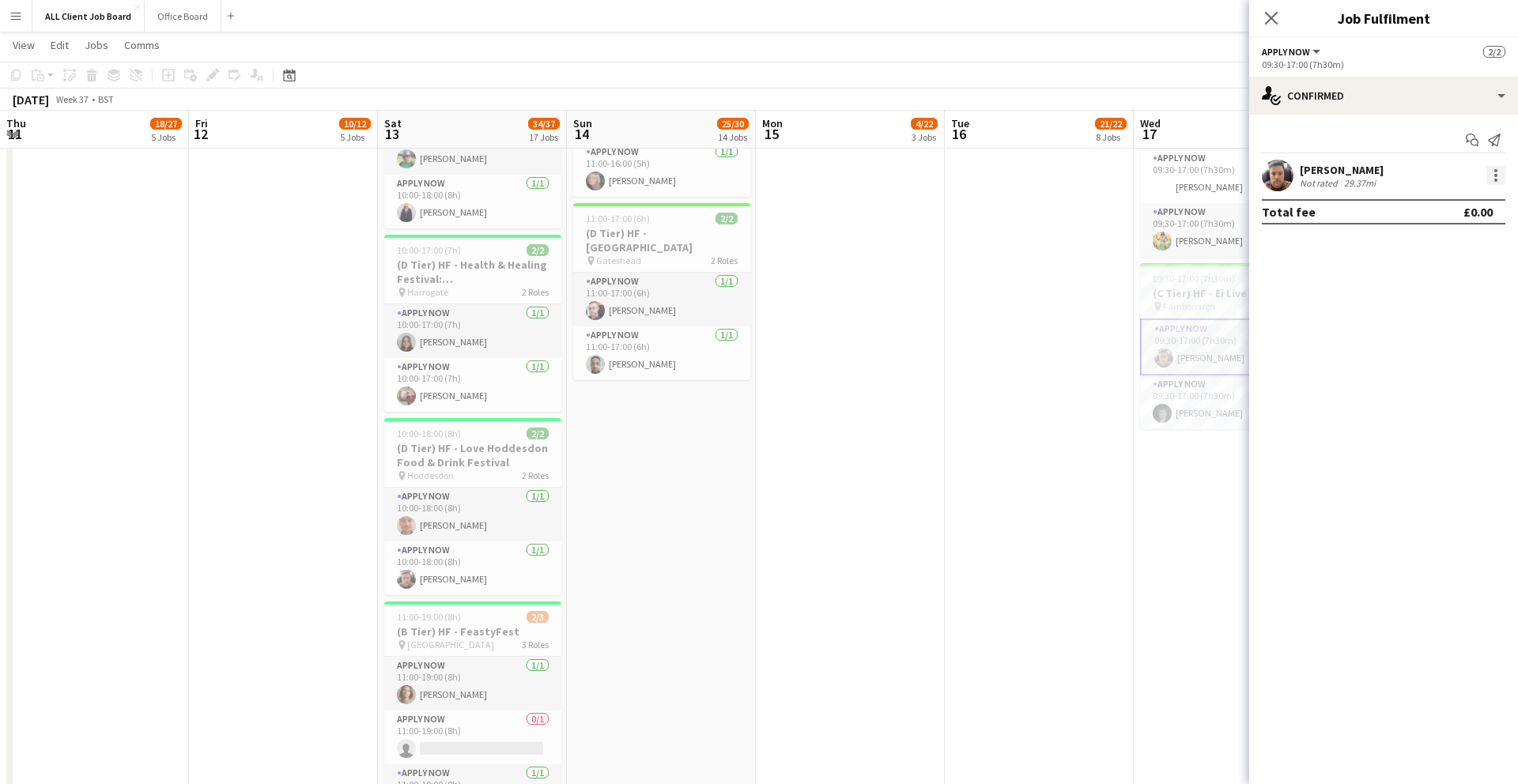
click at [1502, 172] on div at bounding box center [1496, 175] width 19 height 19
click at [1279, 346] on div at bounding box center [759, 392] width 1518 height 784
click at [1212, 355] on app-card-role "APPLY NOW [DATE] 09:30-17:00 (7h30m) [PERSON_NAME]" at bounding box center [1229, 346] width 177 height 57
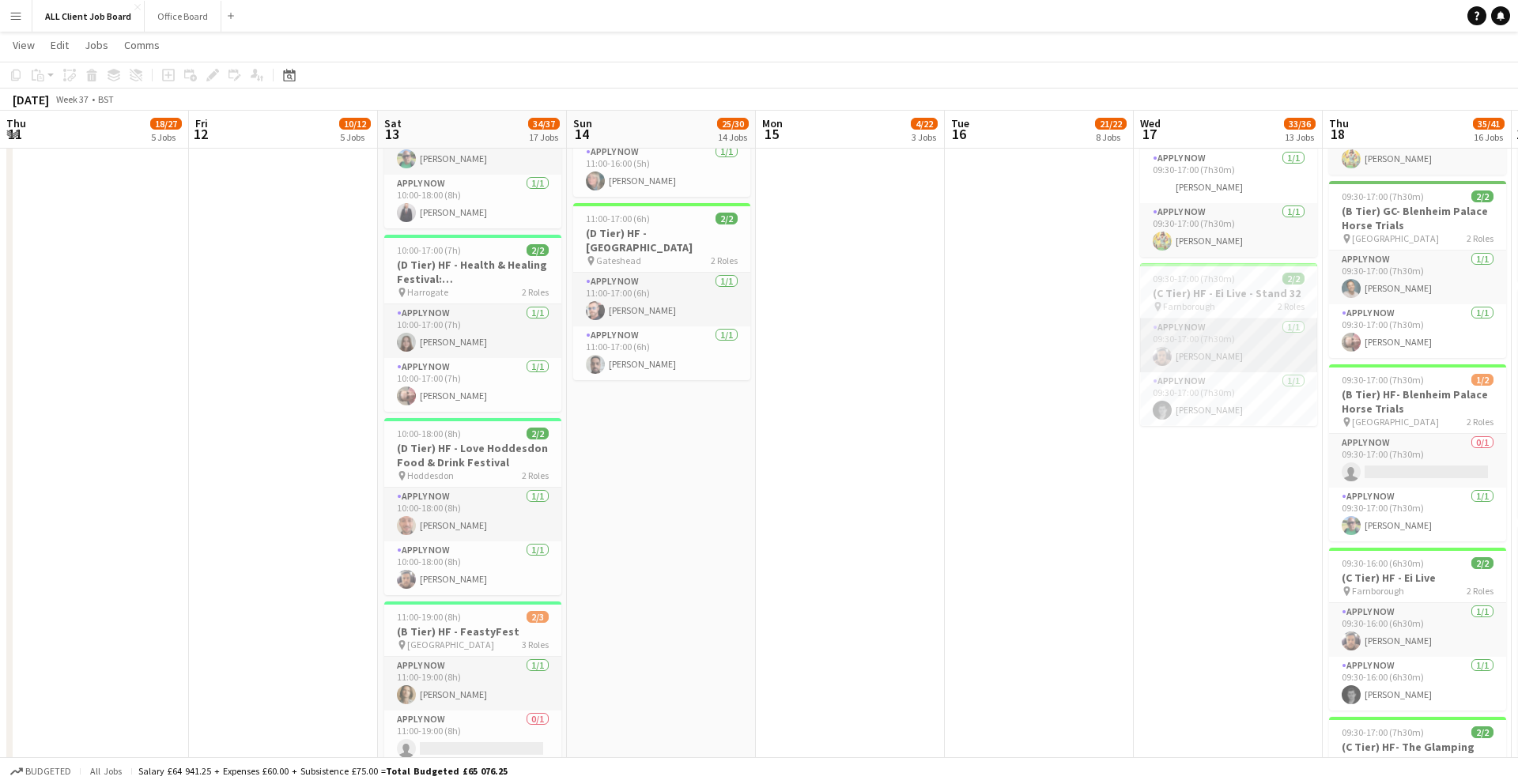
click at [1201, 338] on app-card-role "APPLY NOW [DATE] 09:30-17:00 (7h30m) [PERSON_NAME]" at bounding box center [1229, 344] width 177 height 53
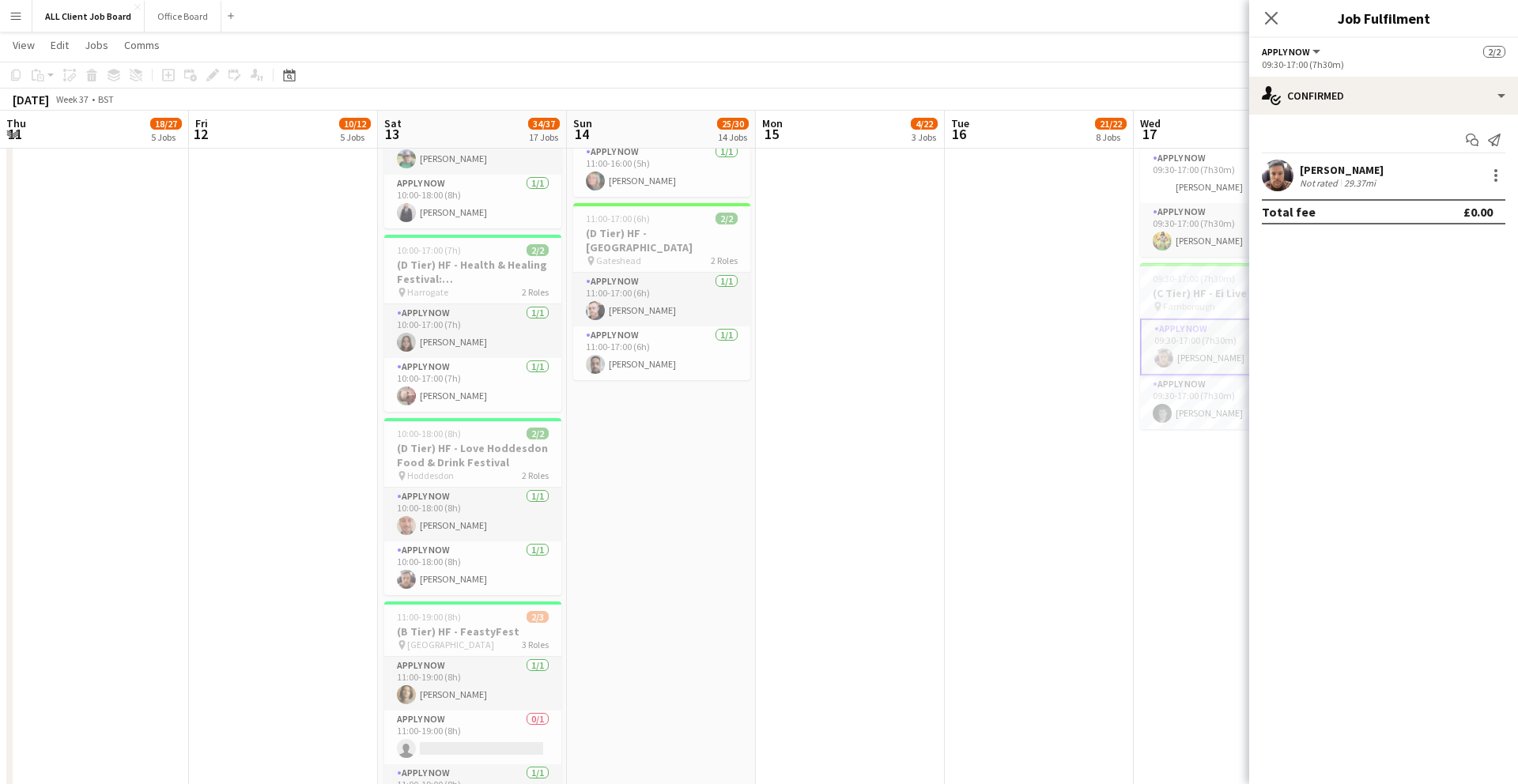
click at [1323, 177] on div "Not rated" at bounding box center [1320, 182] width 41 height 12
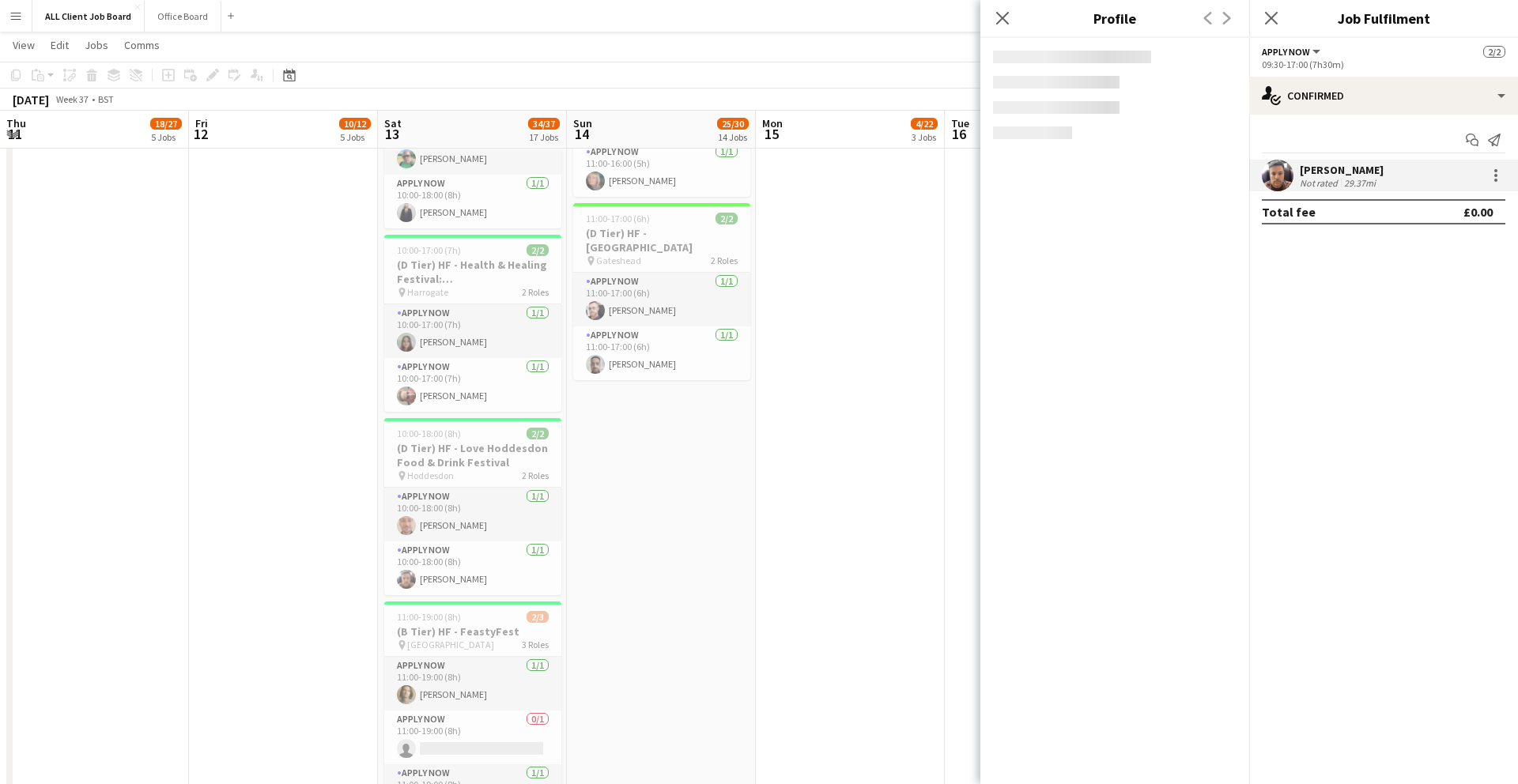
click at [1337, 180] on div "Not rated" at bounding box center [1320, 182] width 41 height 12
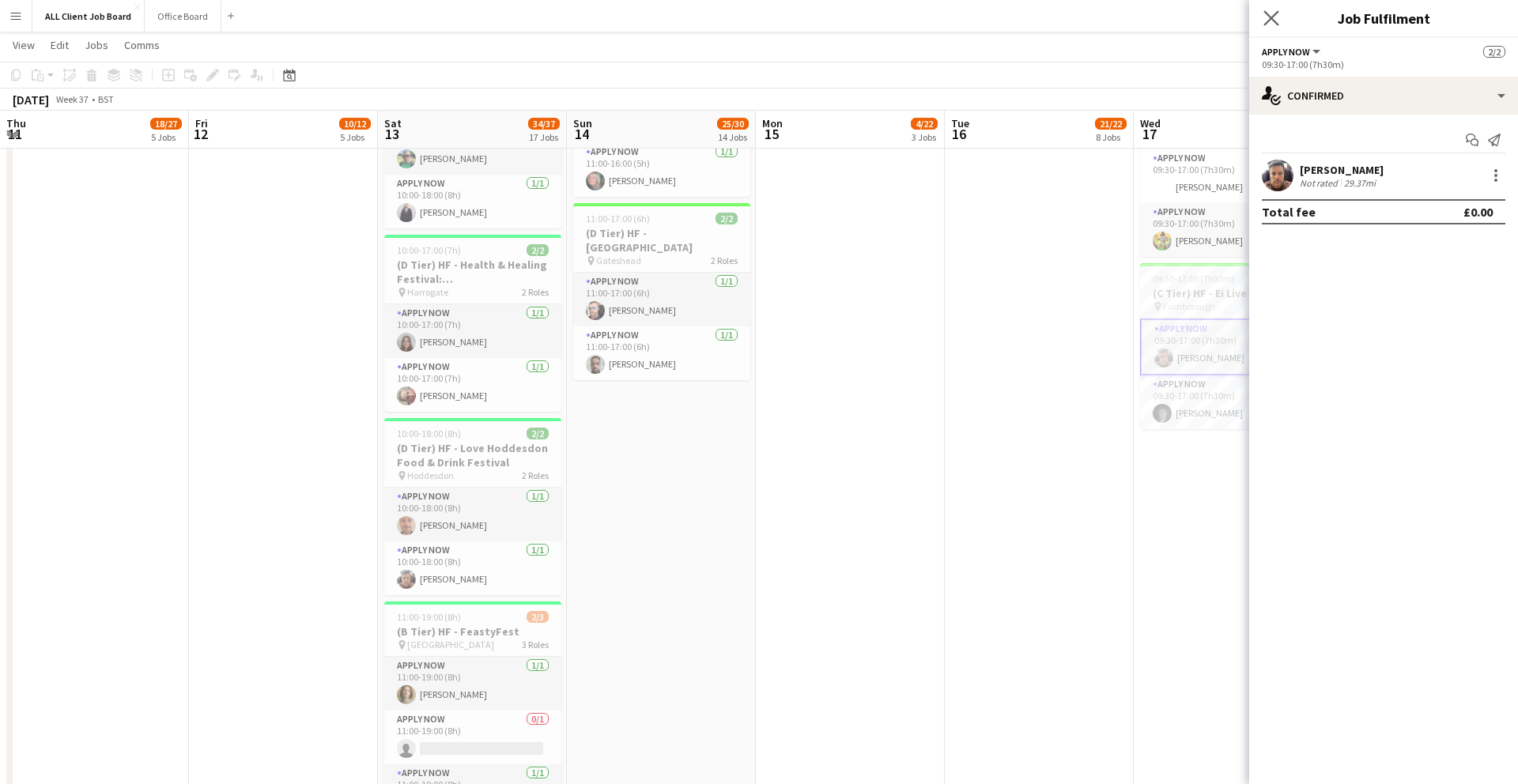
click at [1280, 23] on app-icon "Close pop-in" at bounding box center [1271, 18] width 23 height 23
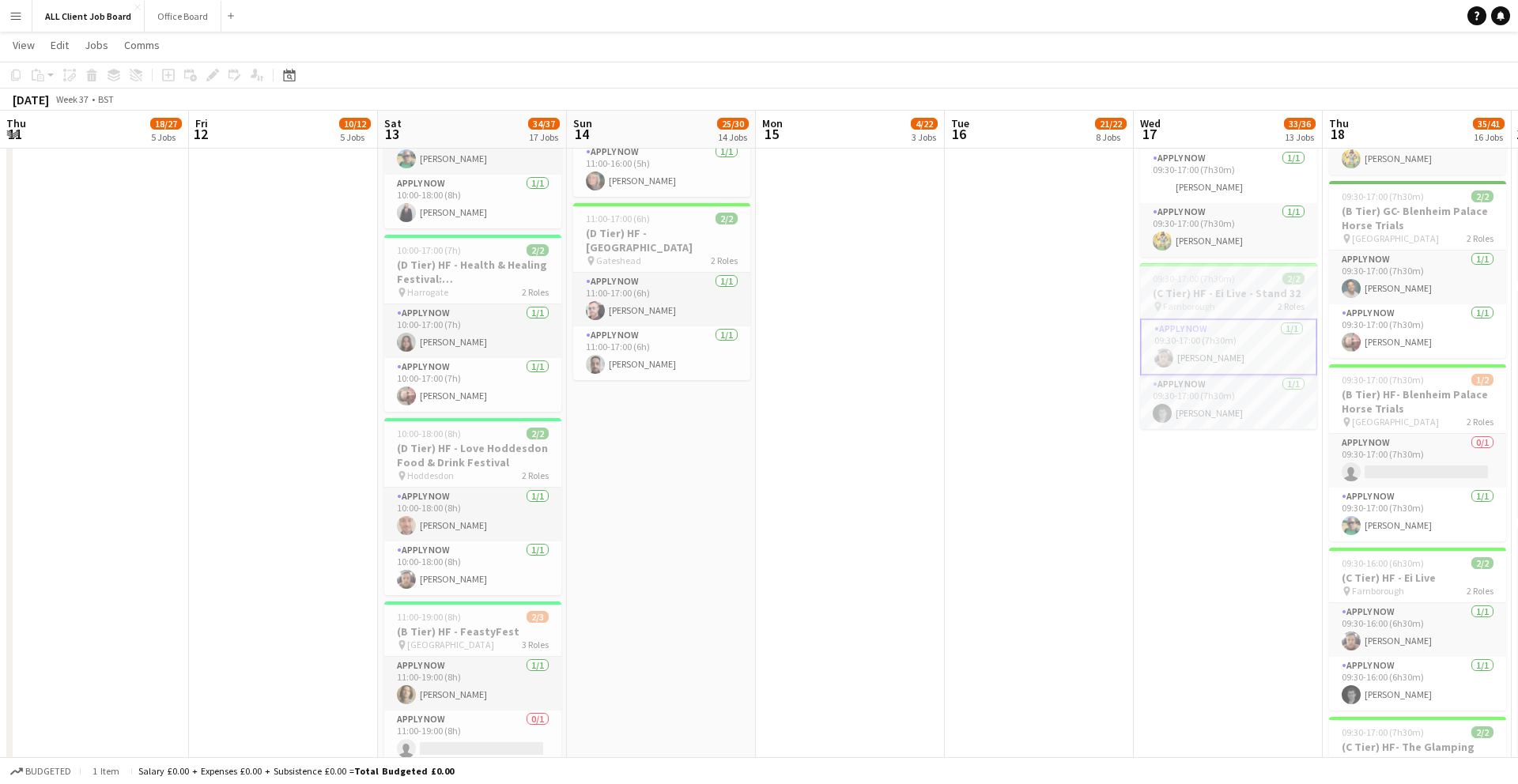
click at [1207, 311] on span "Farnborough" at bounding box center [1190, 305] width 53 height 12
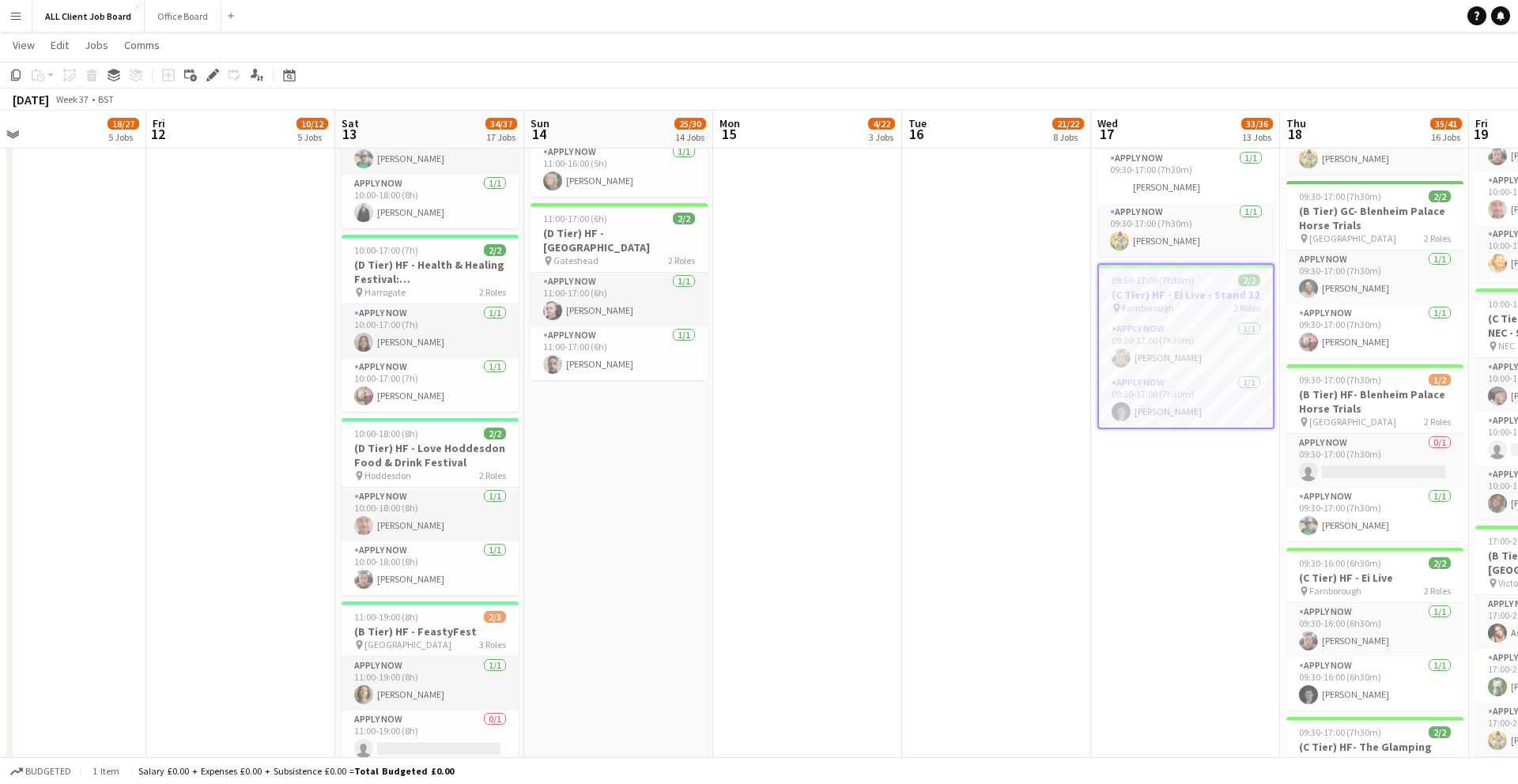
scroll to position [0, 431]
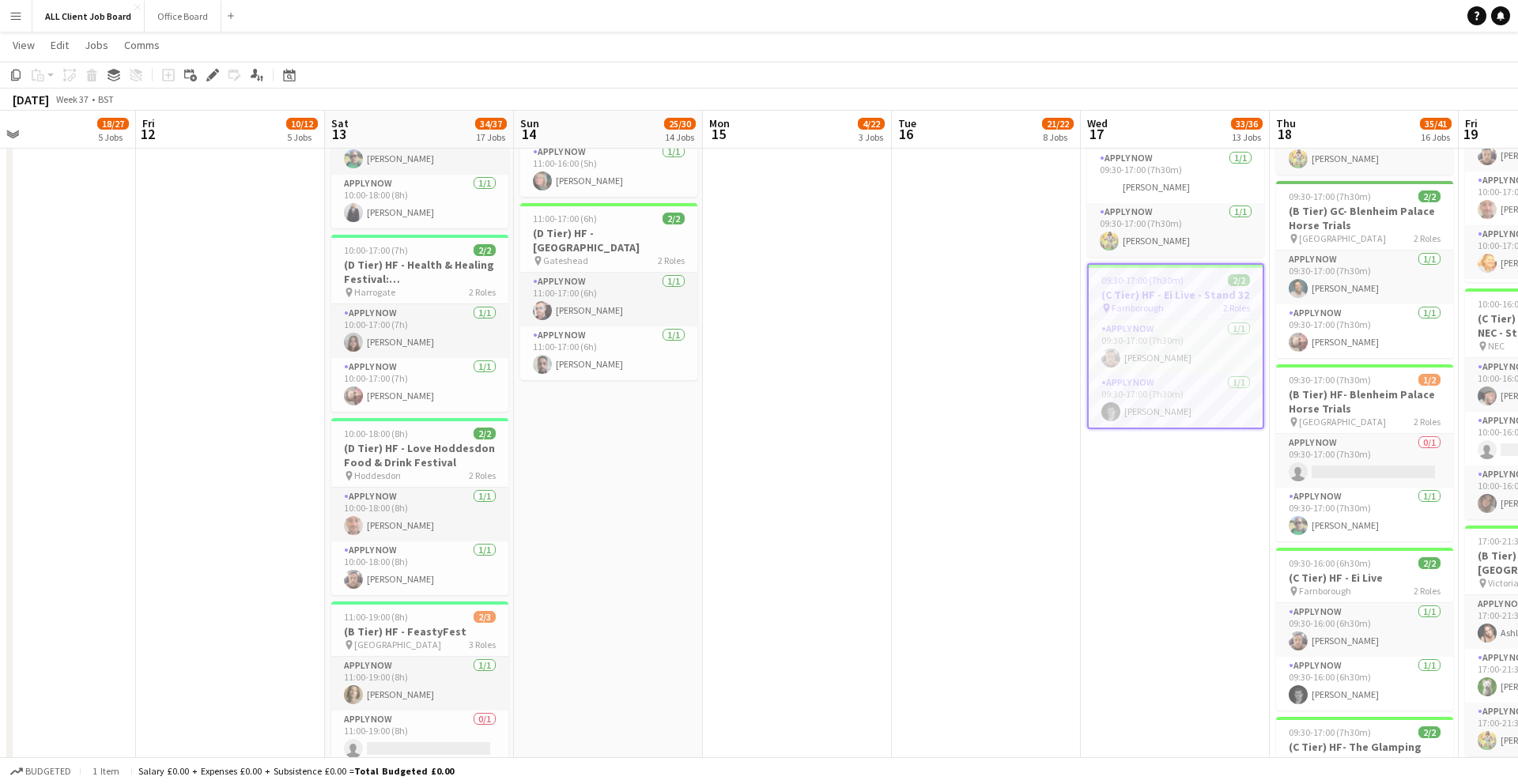
drag, startPoint x: 1211, startPoint y: 306, endPoint x: 1156, endPoint y: 308, distance: 55.0
click at [1178, 334] on app-card-role "APPLY NOW [DATE] 09:30-17:00 (7h30m) [PERSON_NAME]" at bounding box center [1176, 346] width 174 height 53
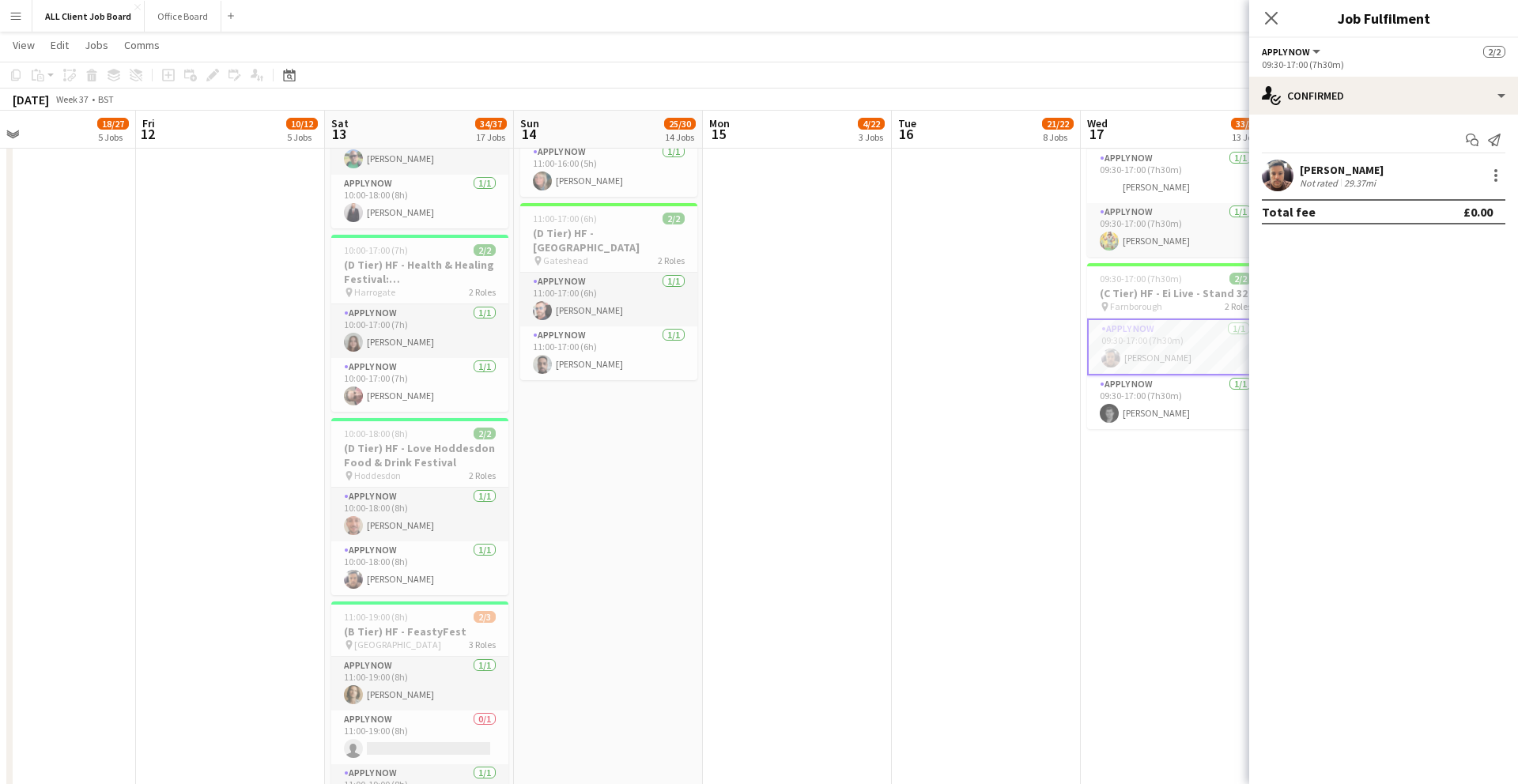
click at [1335, 186] on div "Not rated" at bounding box center [1320, 182] width 41 height 12
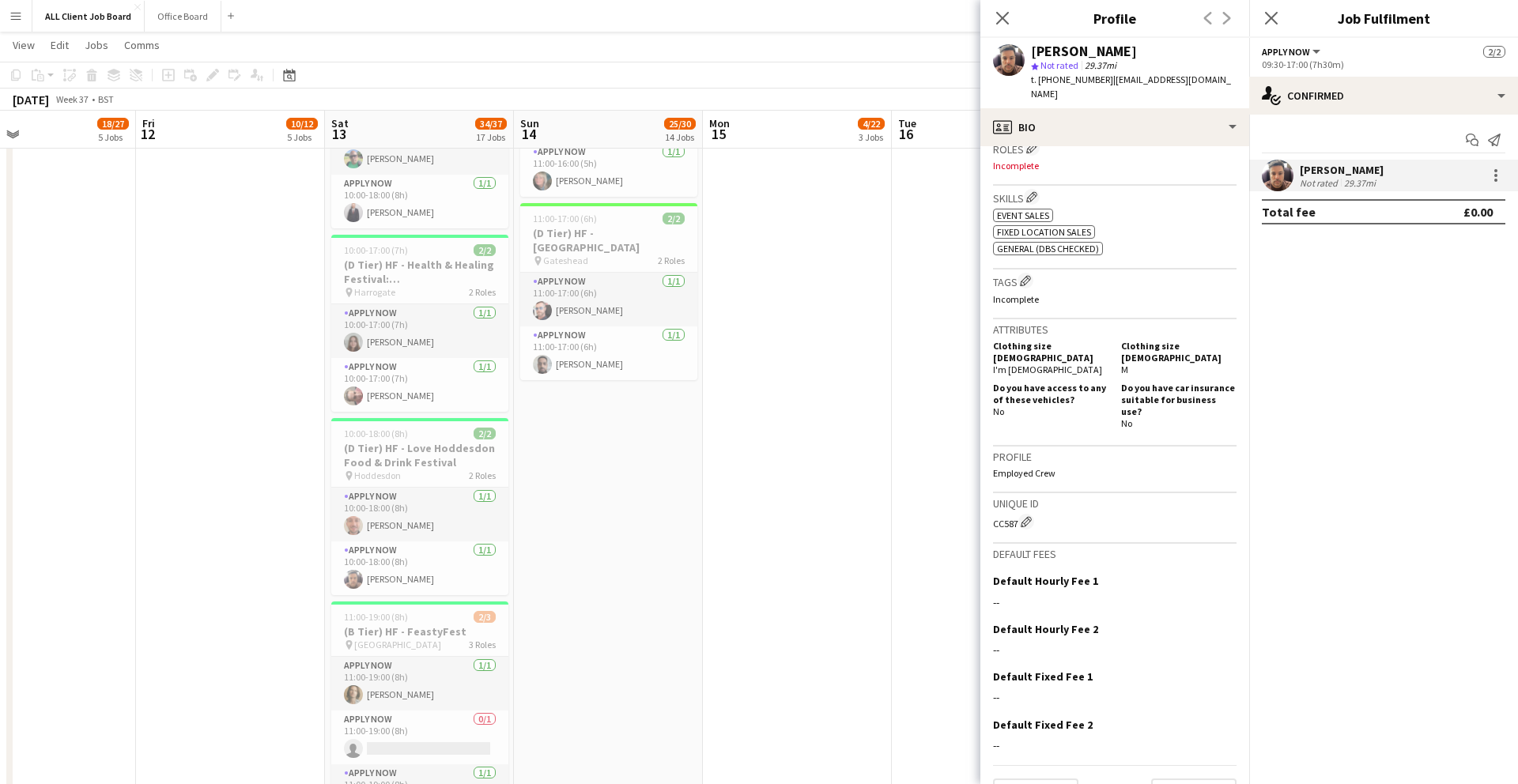
scroll to position [0, 0]
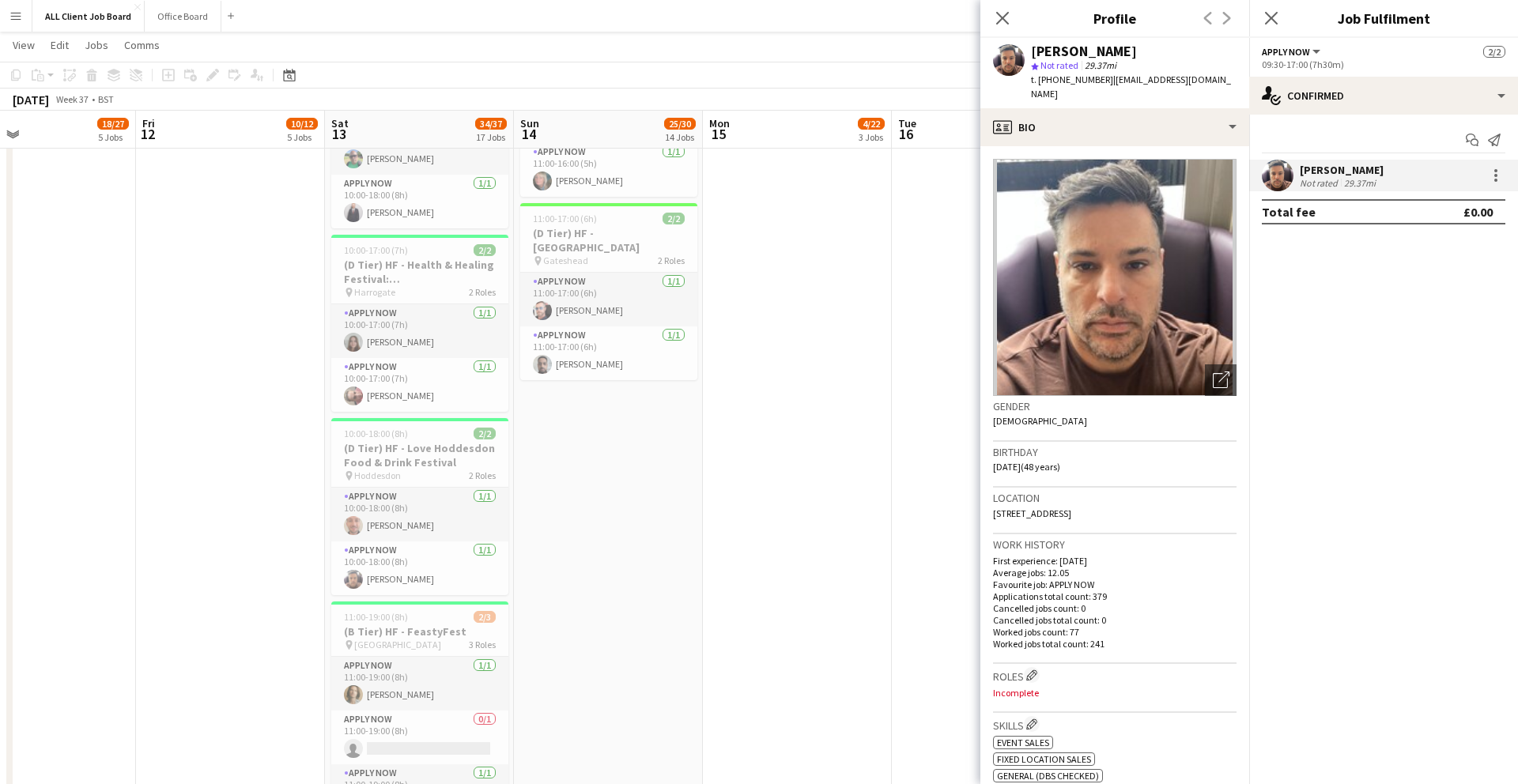
click at [999, 28] on div "Close pop-in" at bounding box center [1002, 18] width 44 height 36
click at [998, 22] on icon at bounding box center [1002, 17] width 15 height 15
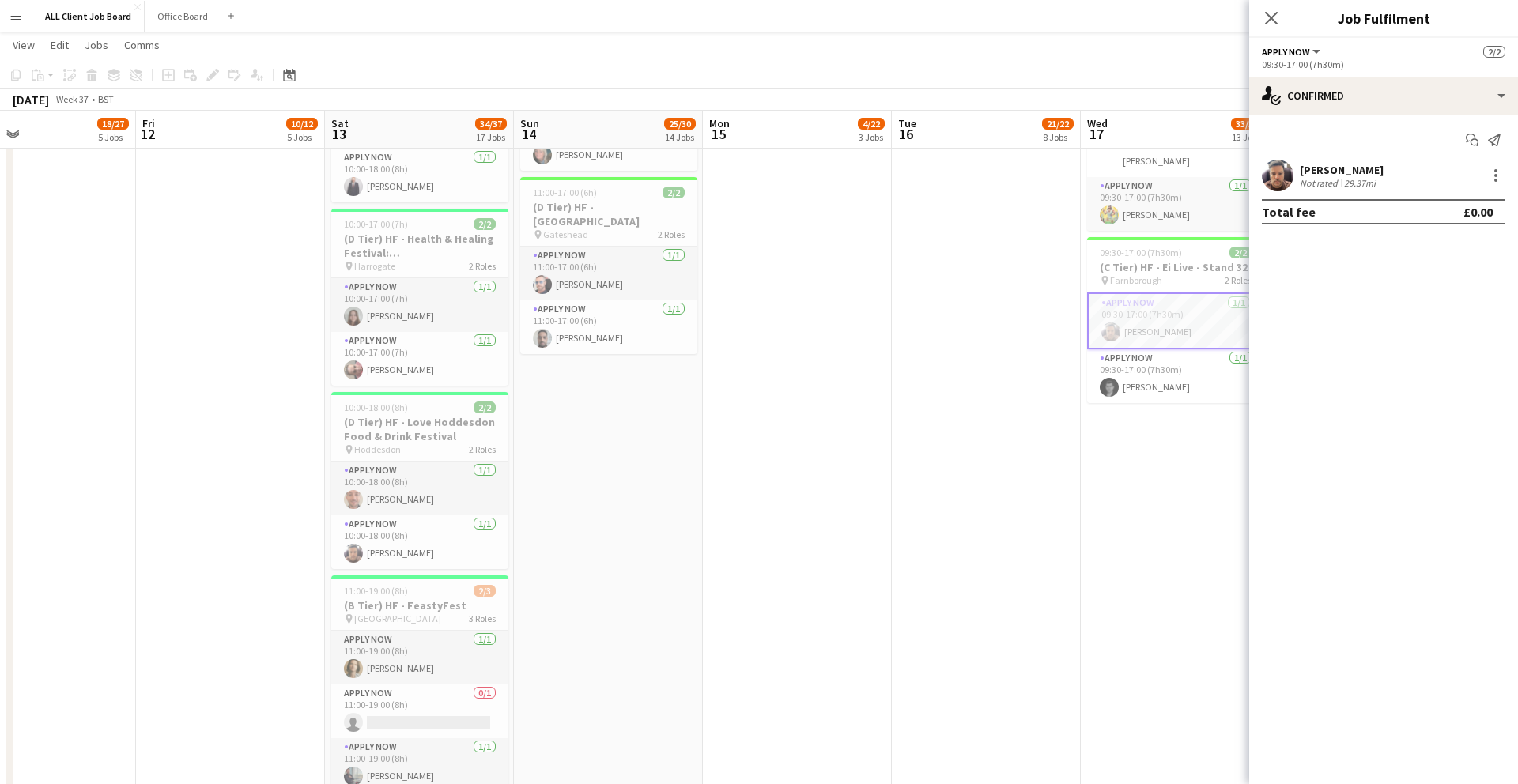
scroll to position [1817, 0]
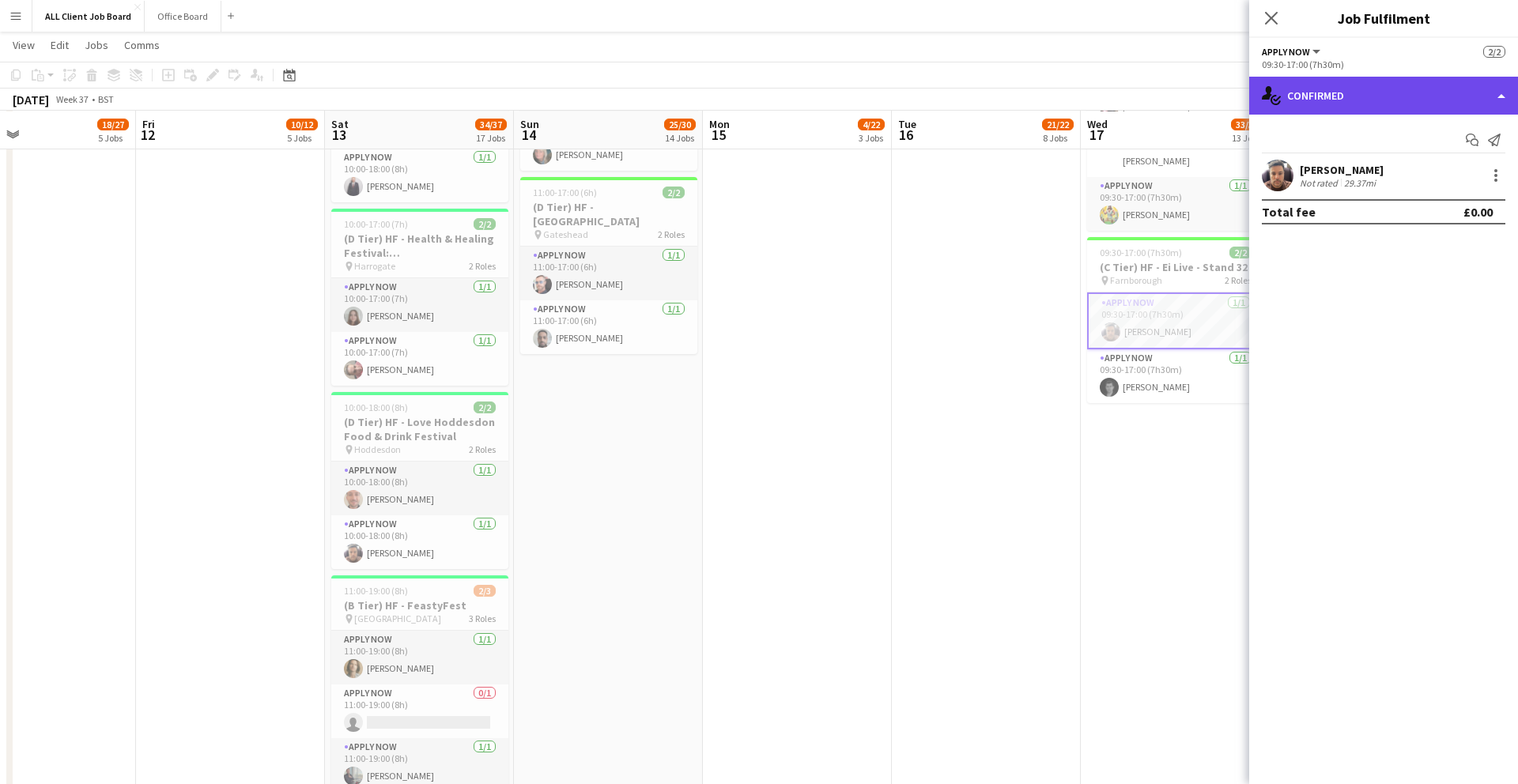
click at [1331, 99] on div "single-neutral-actions-check-2 Confirmed" at bounding box center [1384, 96] width 269 height 38
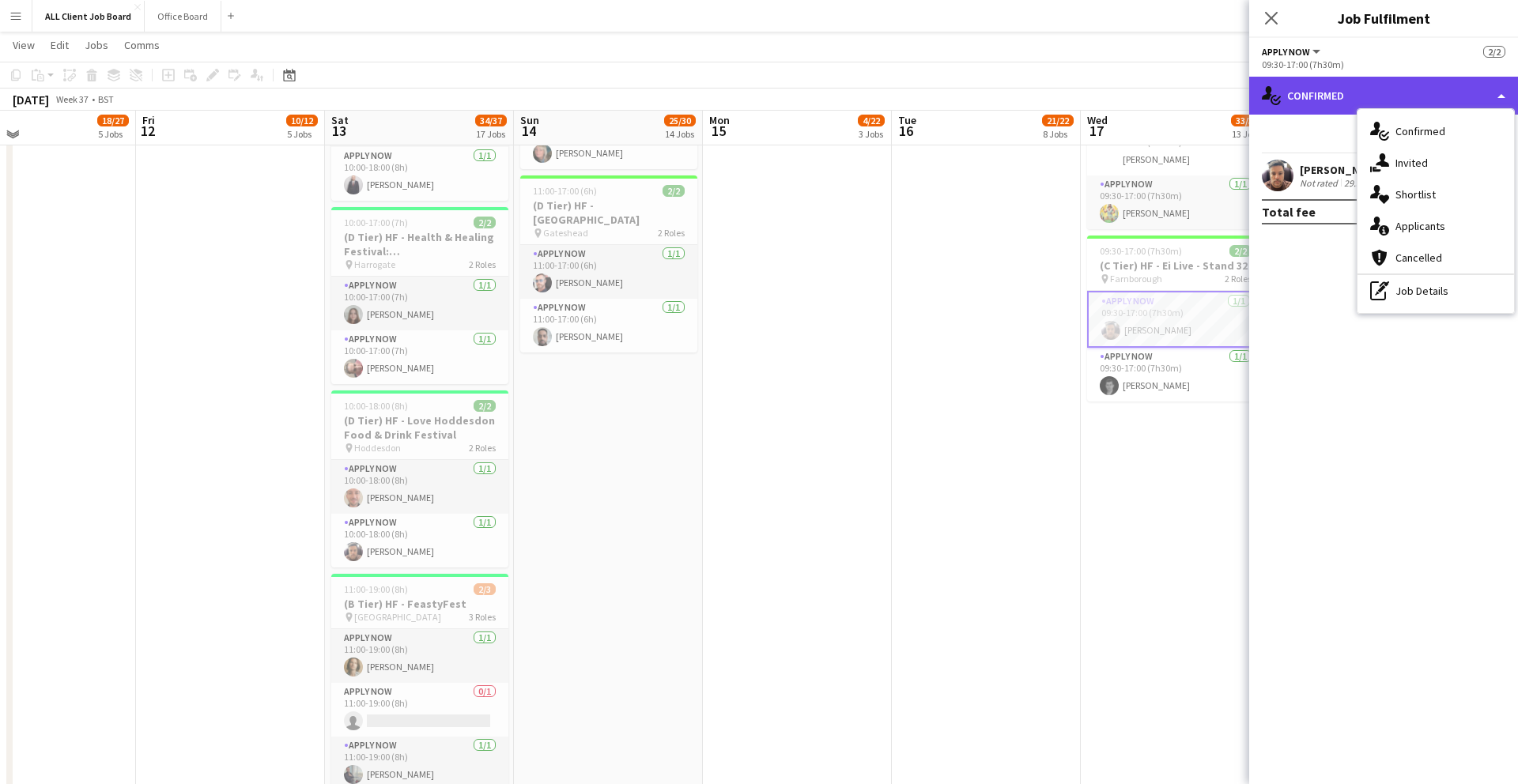
click at [1331, 99] on div "single-neutral-actions-check-2 Confirmed" at bounding box center [1384, 96] width 269 height 38
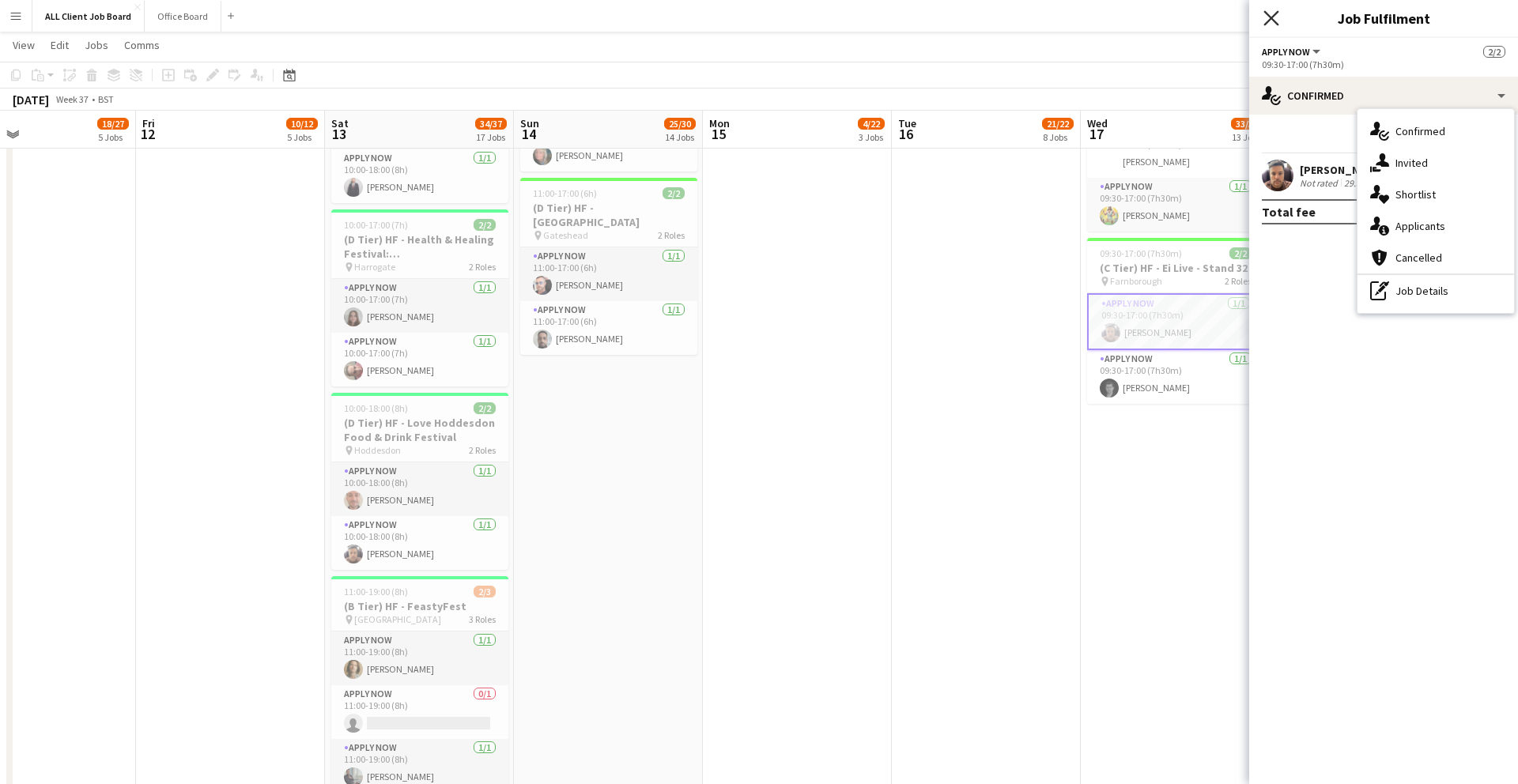
click at [1269, 25] on icon "Close pop-in" at bounding box center [1271, 17] width 15 height 15
